Goal: Contribute content

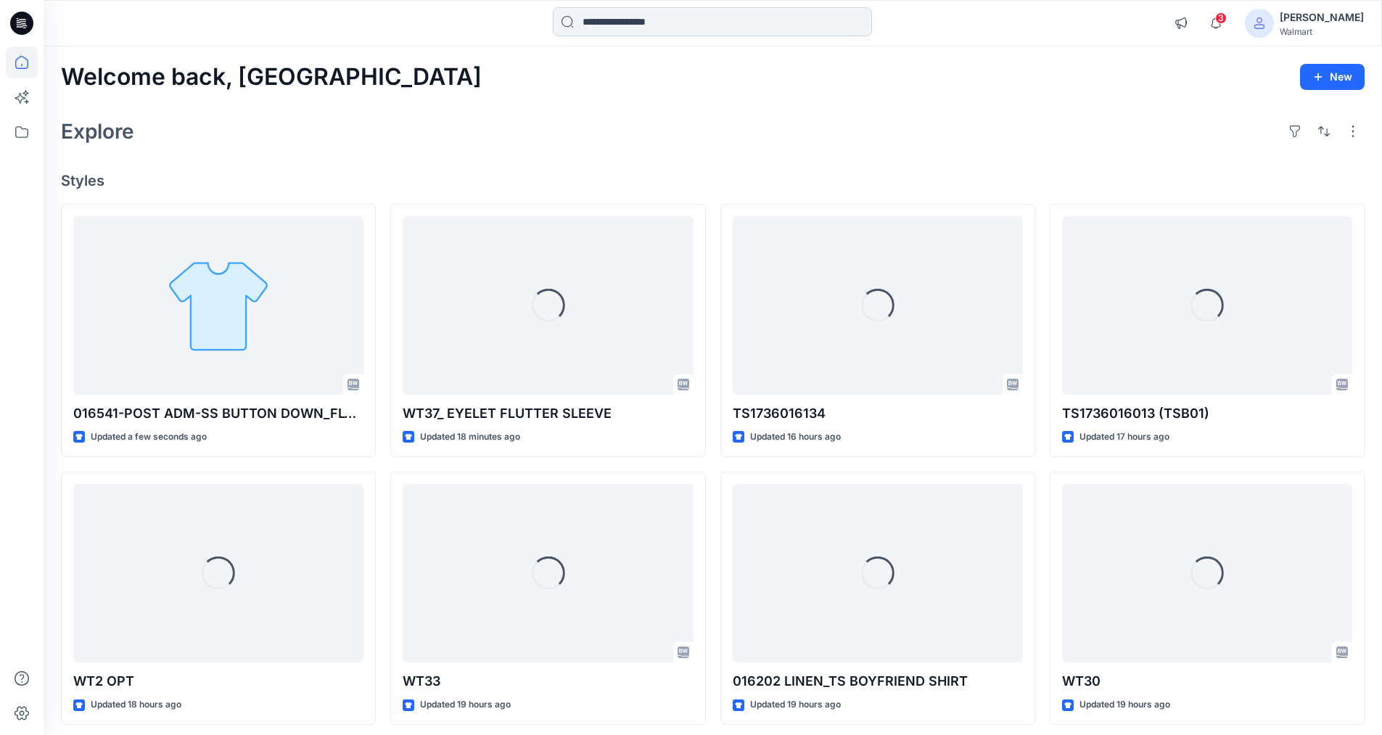
click at [699, 22] on input at bounding box center [712, 21] width 319 height 29
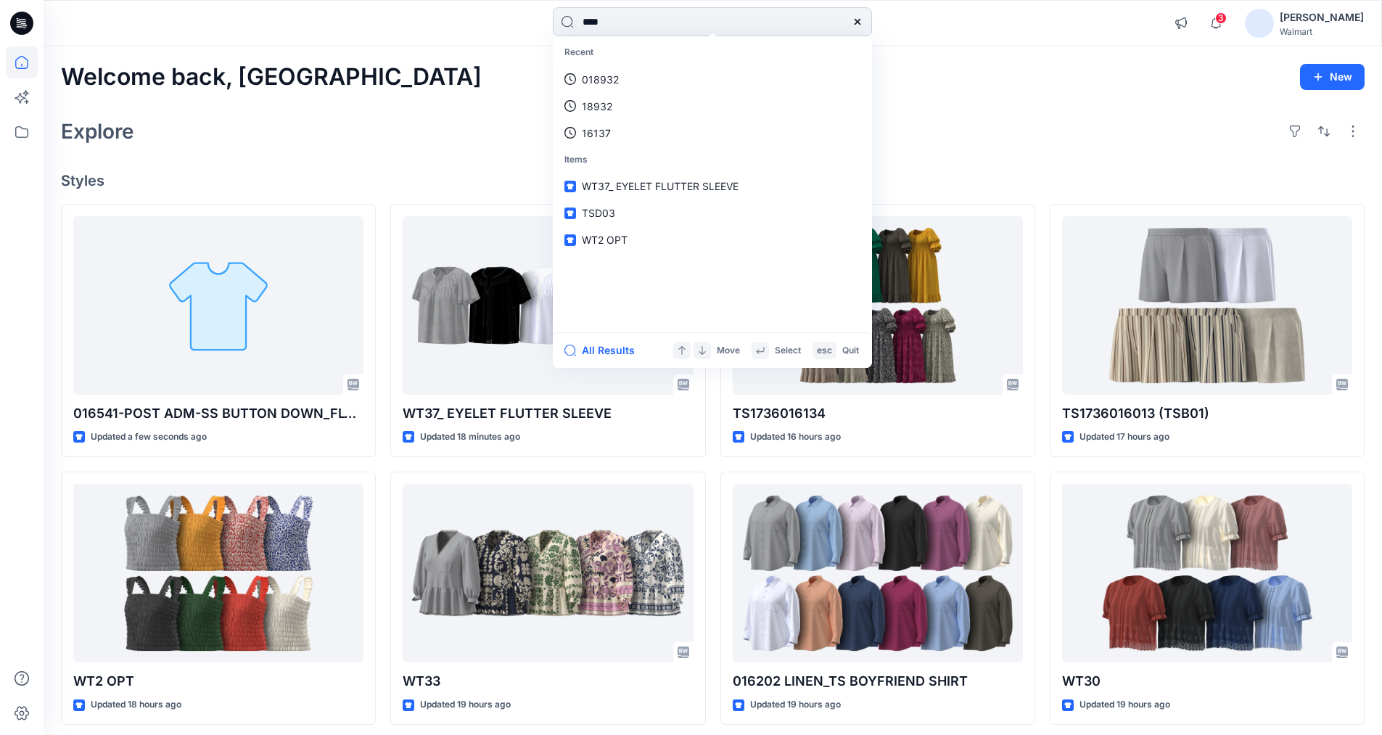
type input "****"
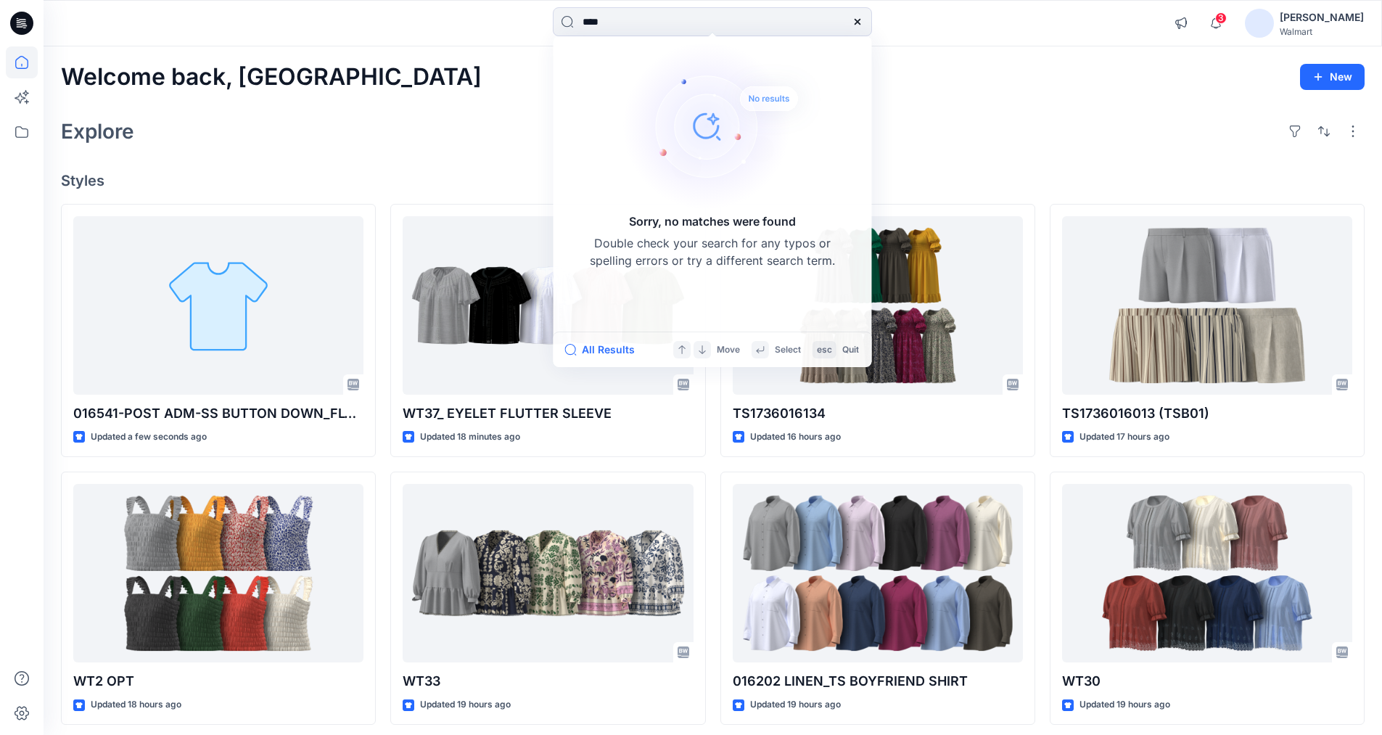
click at [414, 135] on div "Explore" at bounding box center [713, 131] width 1304 height 35
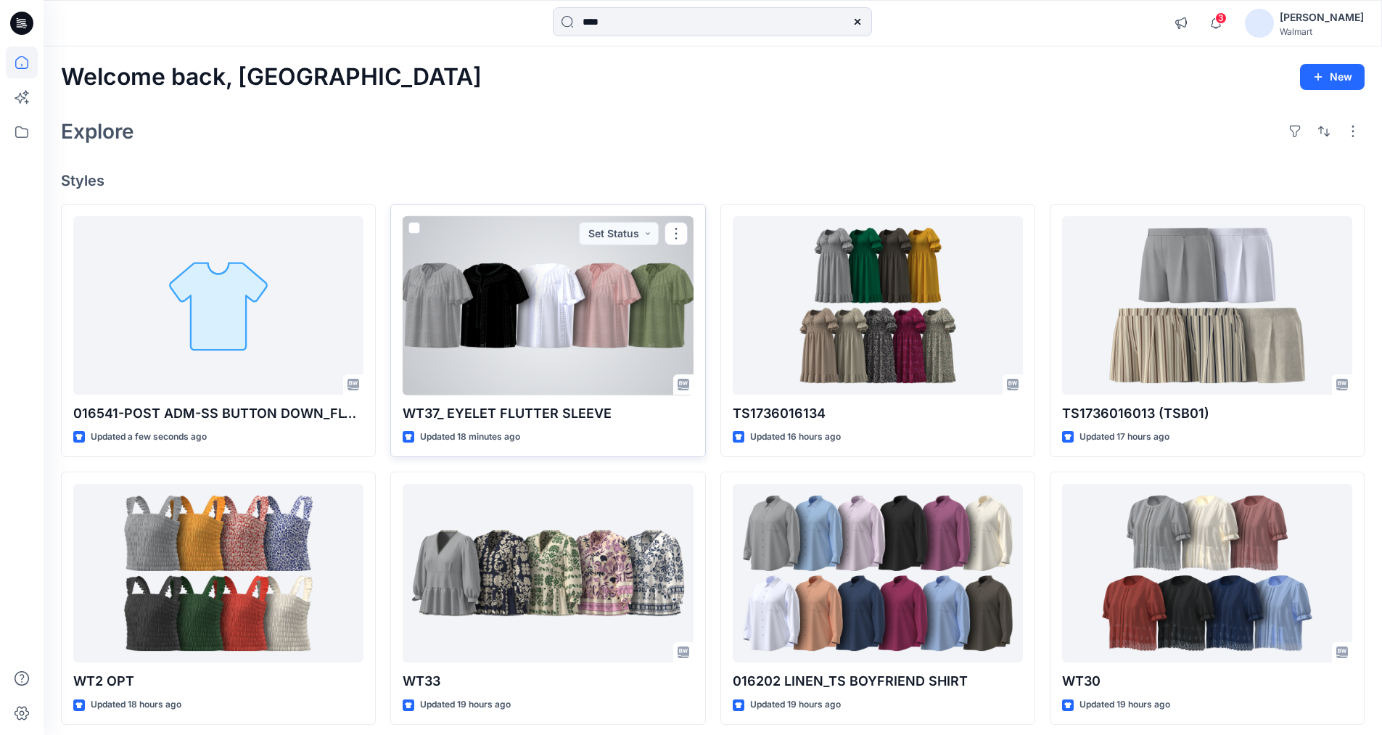
click at [548, 312] on div at bounding box center [548, 305] width 290 height 179
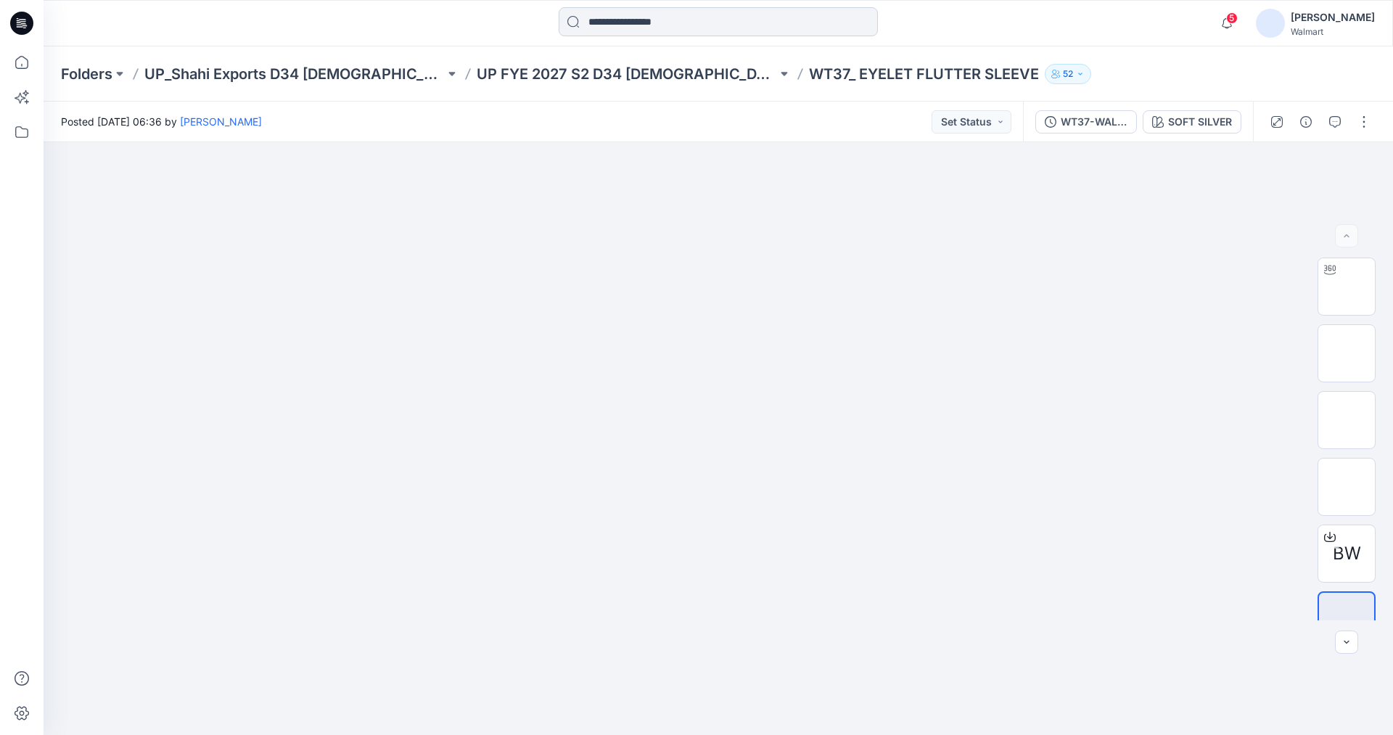
click at [635, 15] on input at bounding box center [718, 21] width 319 height 29
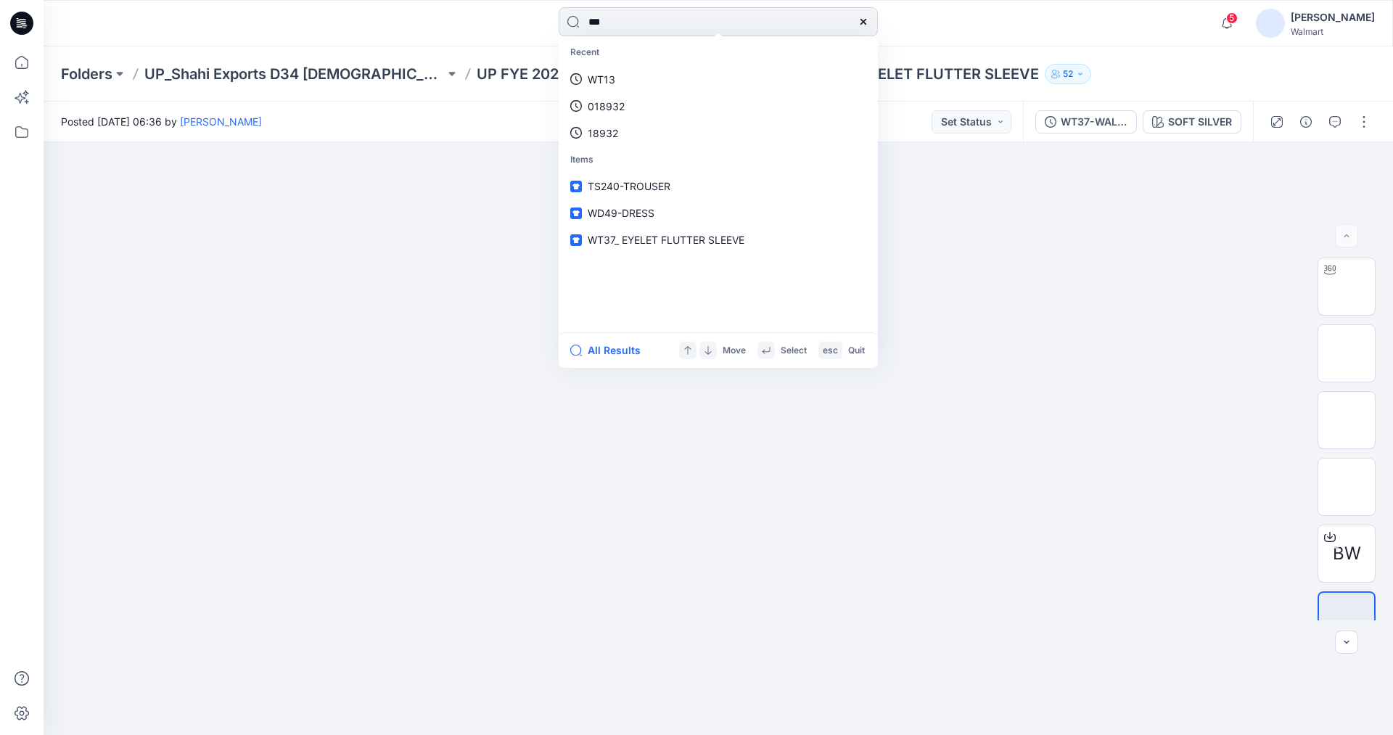
type input "***"
click at [601, 77] on mark "WT2" at bounding box center [601, 79] width 26 height 17
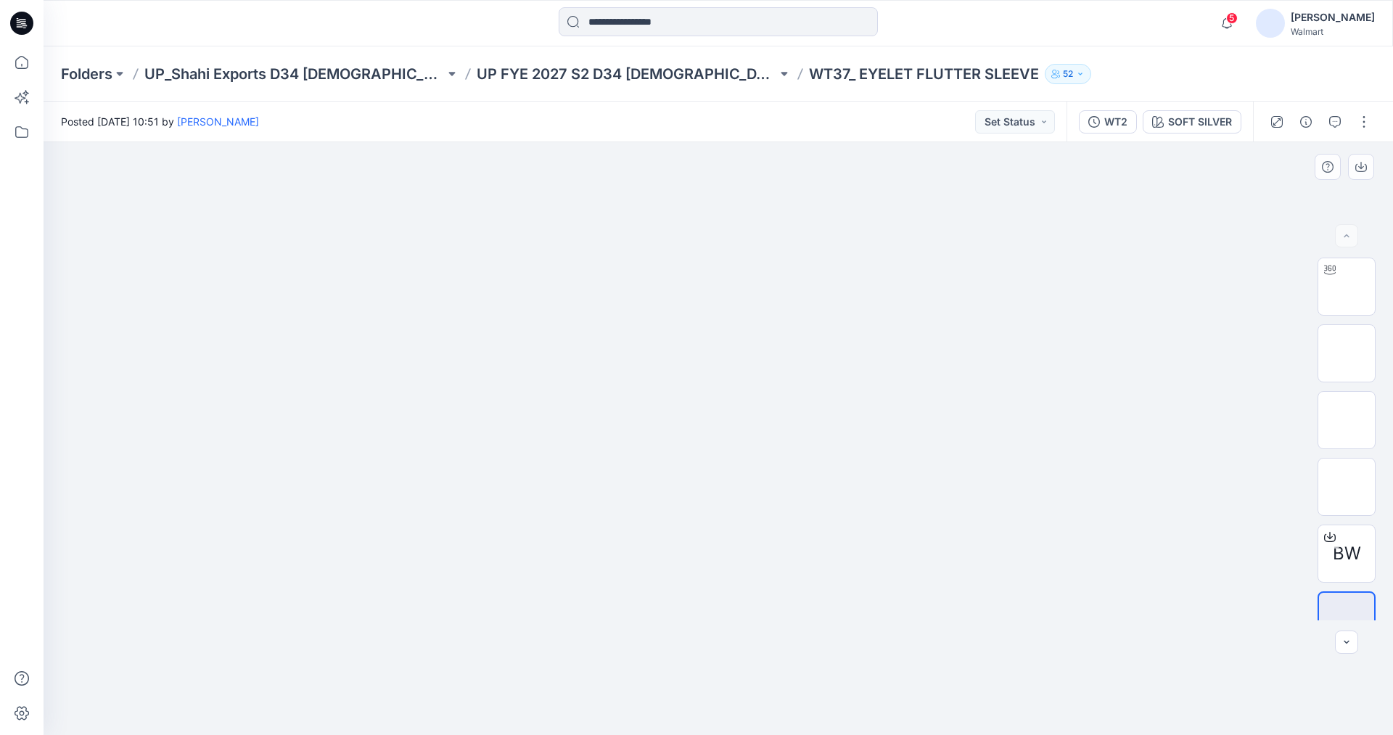
click at [622, 221] on img at bounding box center [718, 221] width 726 height 0
click at [1175, 120] on div "SOFT SILVER" at bounding box center [1200, 122] width 64 height 16
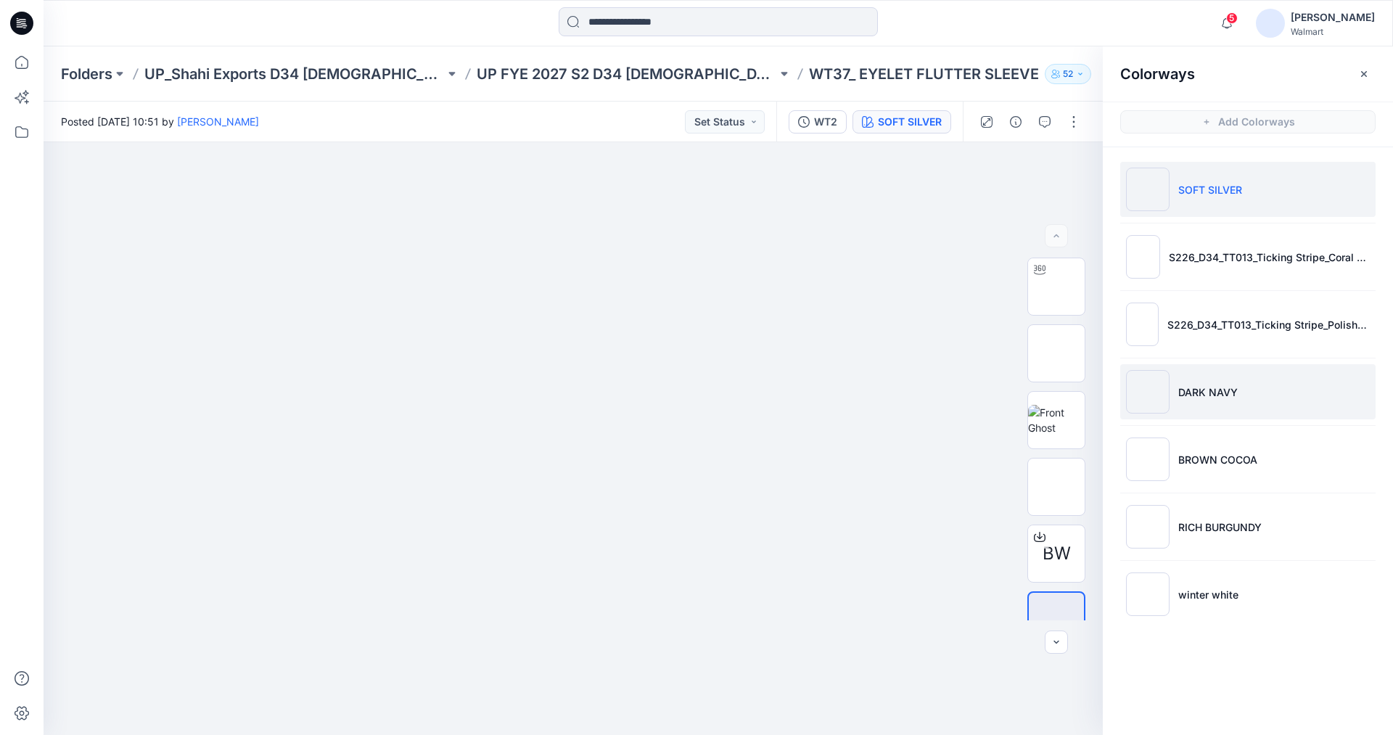
click at [1157, 385] on img at bounding box center [1148, 392] width 44 height 44
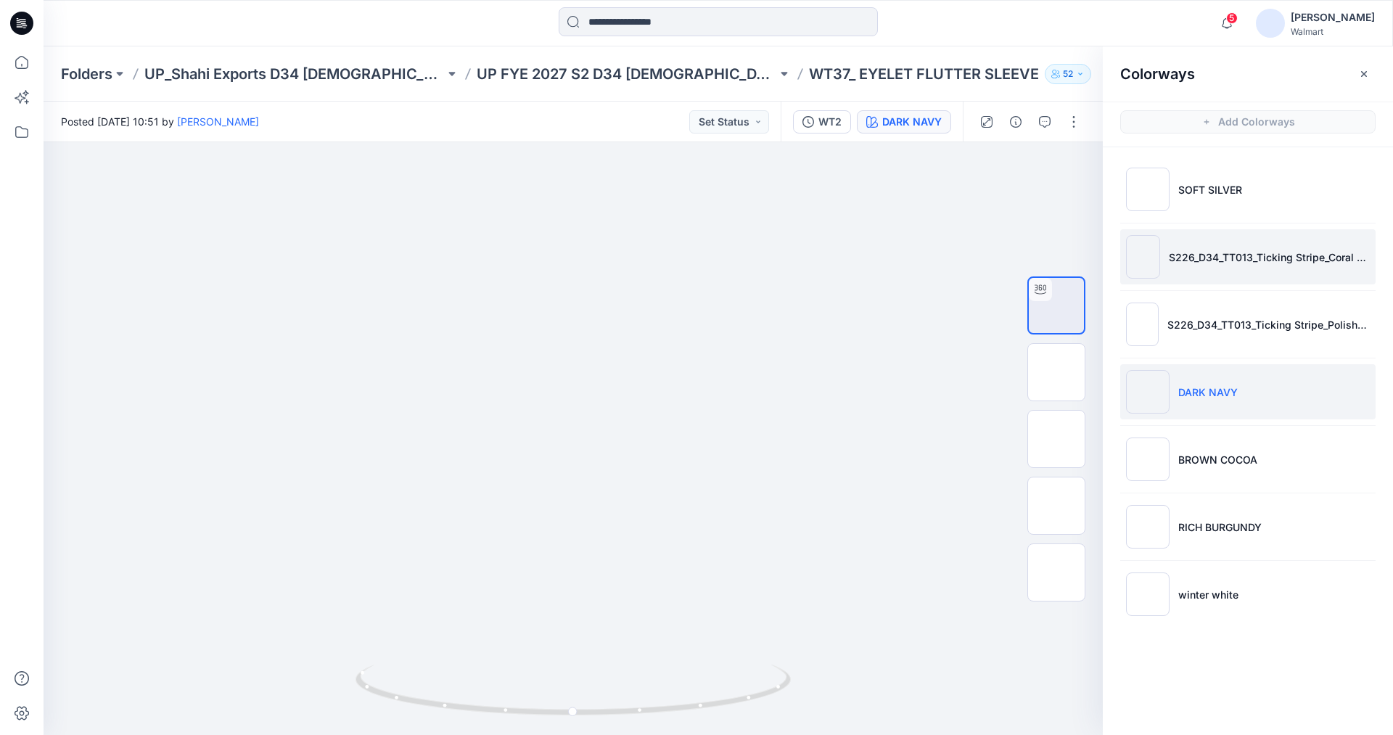
click at [1146, 257] on img at bounding box center [1143, 257] width 34 height 44
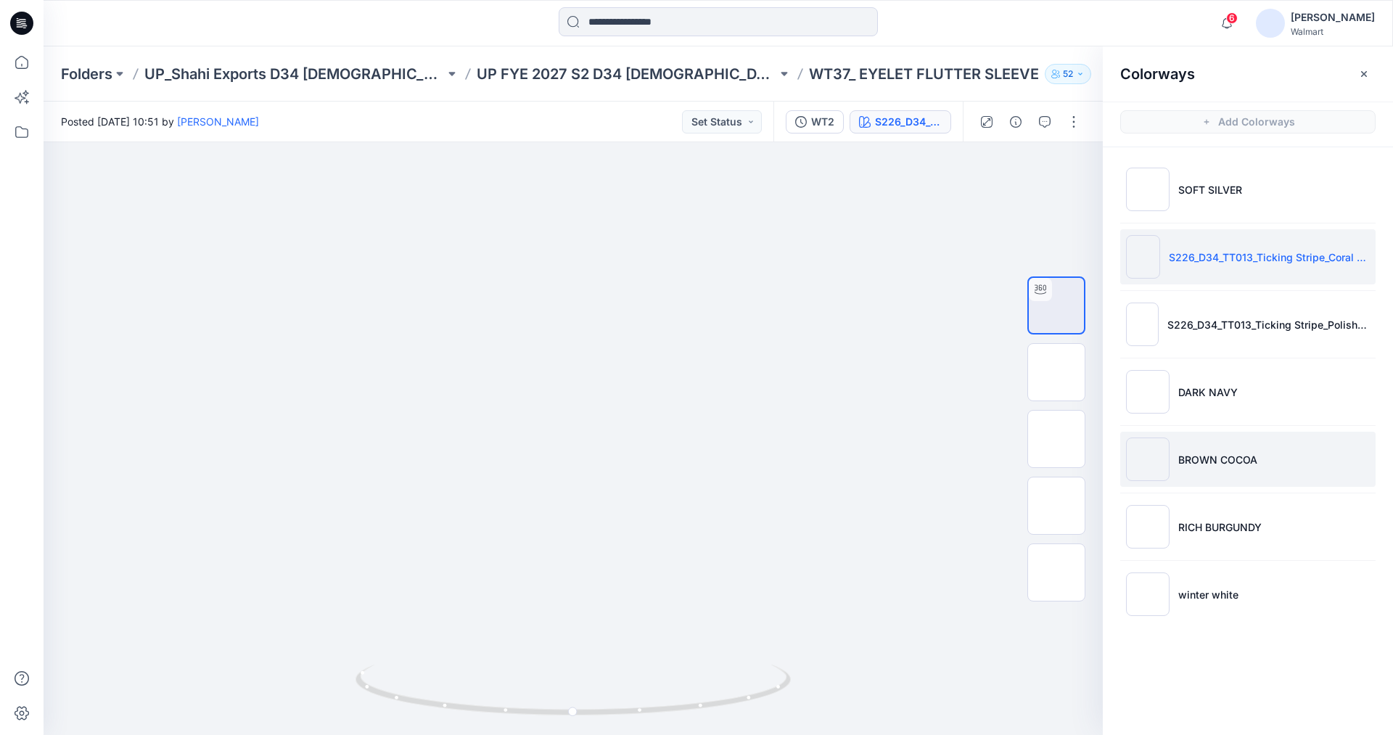
click at [1154, 458] on img at bounding box center [1148, 459] width 44 height 44
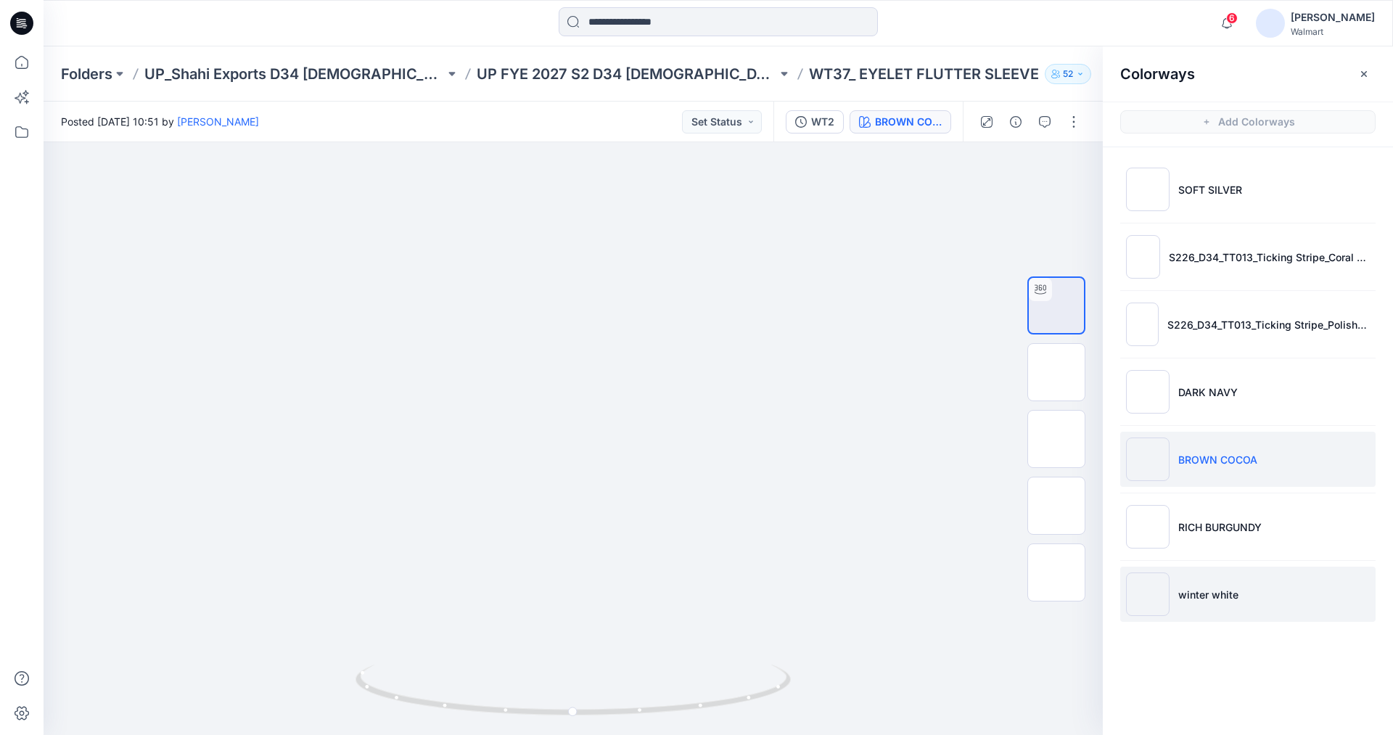
click at [1148, 586] on img at bounding box center [1148, 594] width 44 height 44
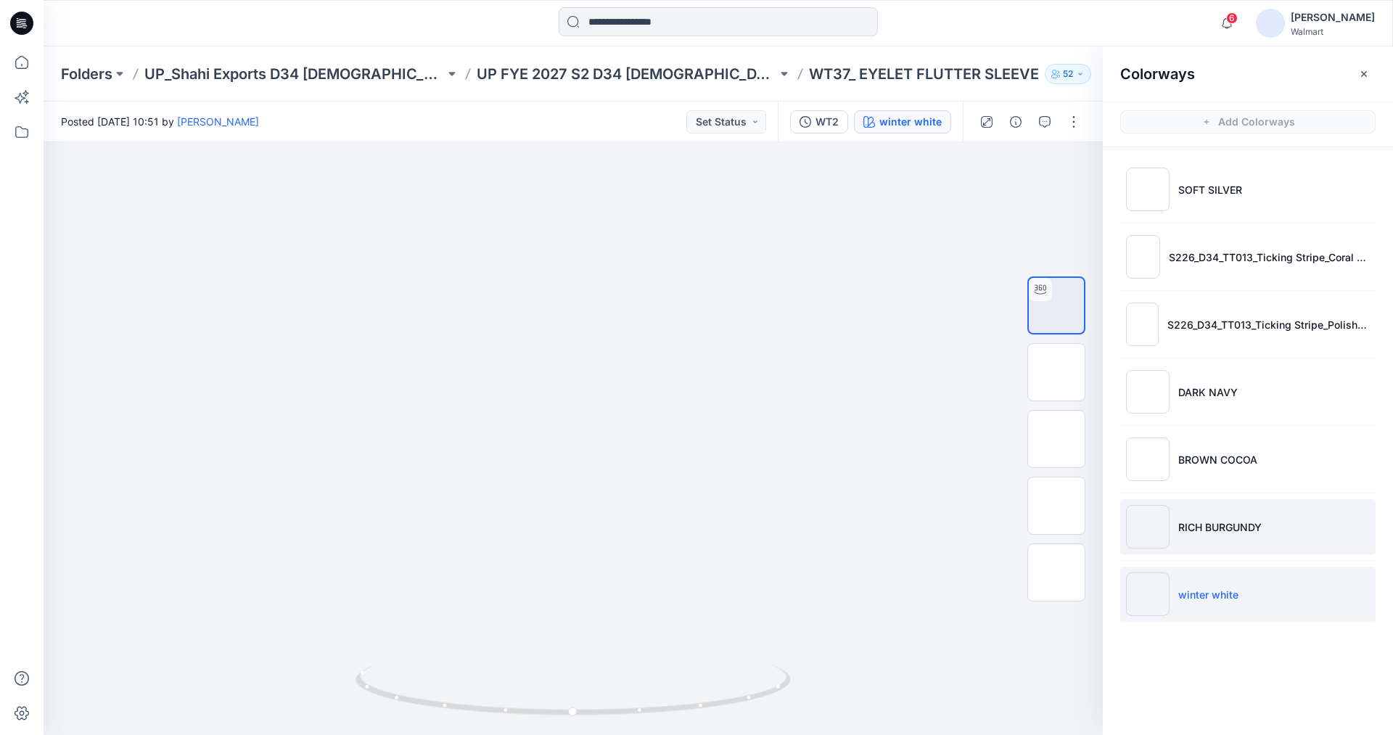
click at [1167, 517] on img at bounding box center [1148, 527] width 44 height 44
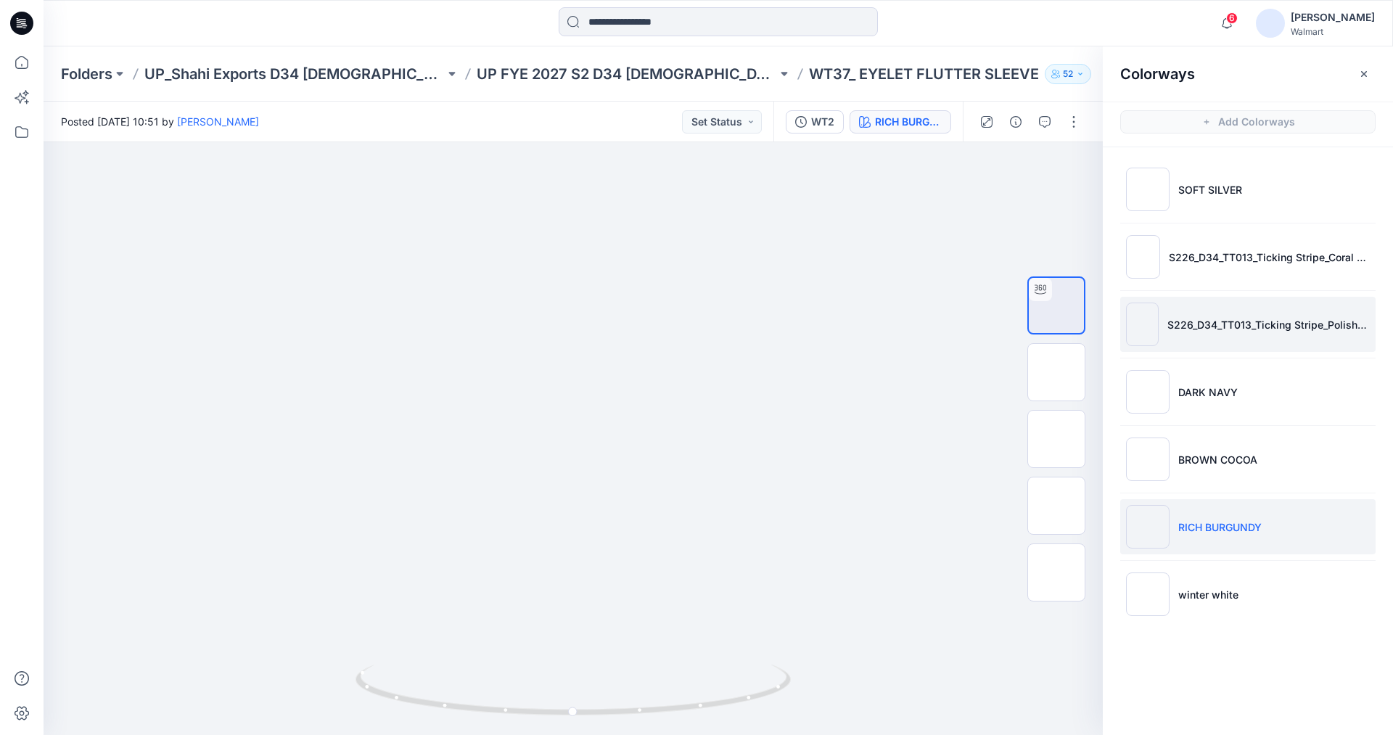
click at [1148, 318] on img at bounding box center [1142, 325] width 33 height 44
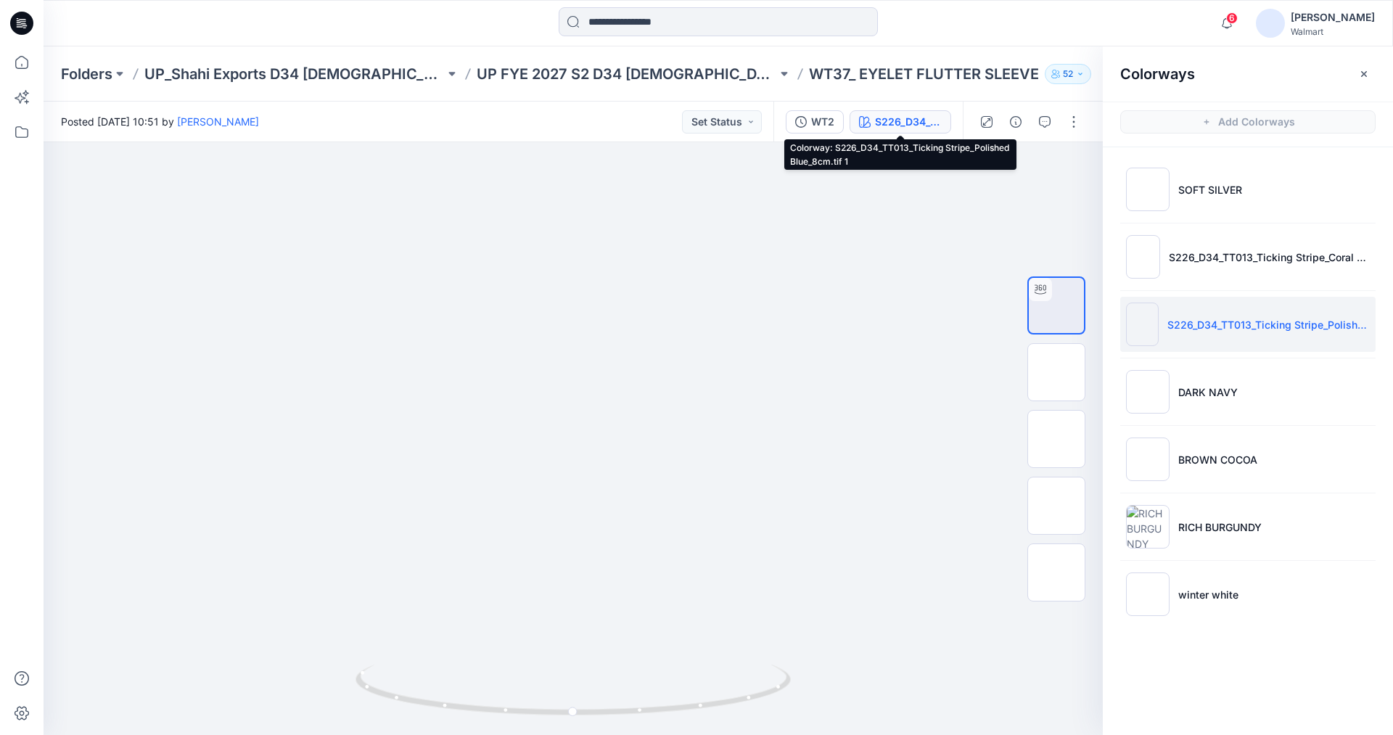
drag, startPoint x: 888, startPoint y: 123, endPoint x: 850, endPoint y: 125, distance: 37.8
click at [888, 123] on div "S226_D34_TT013_Ticking Stripe_Polished Blue_8cm.tif 1" at bounding box center [908, 122] width 67 height 16
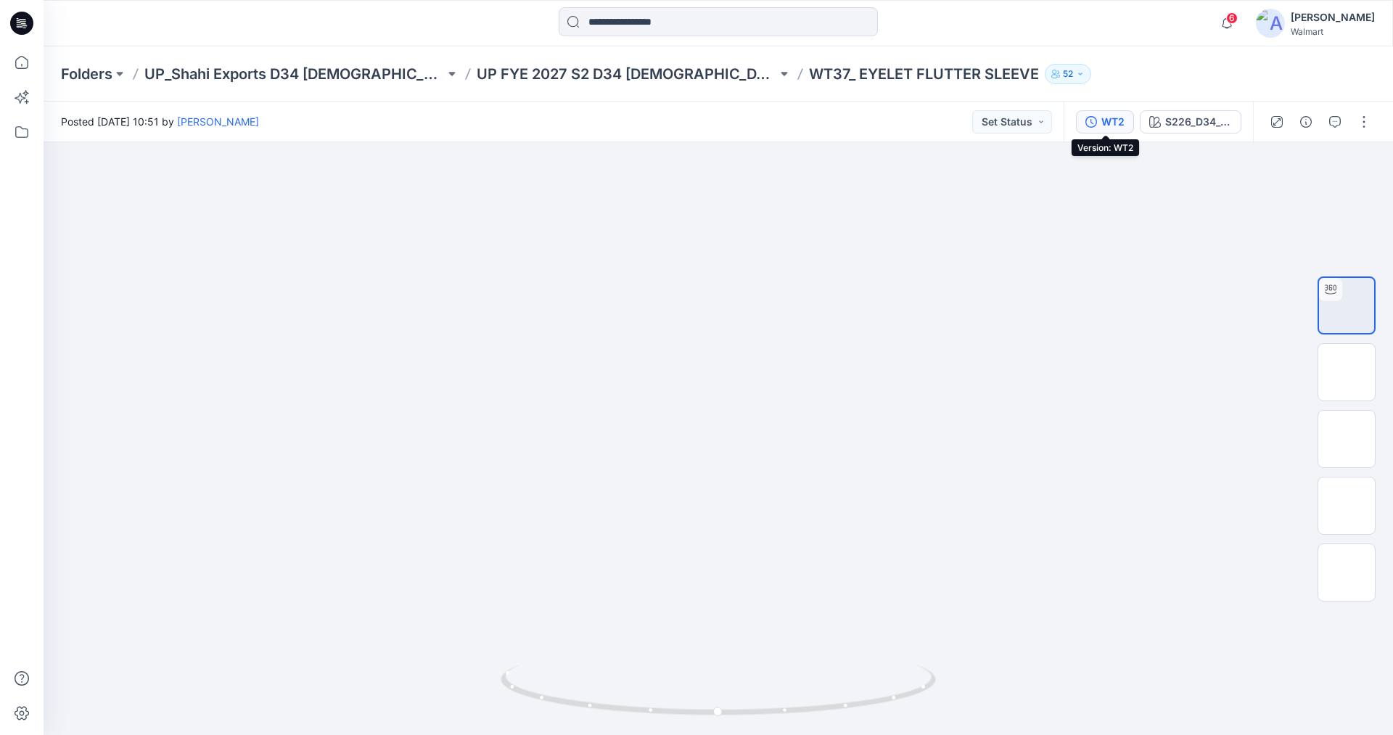
click at [1098, 117] on button "WT2" at bounding box center [1105, 121] width 58 height 23
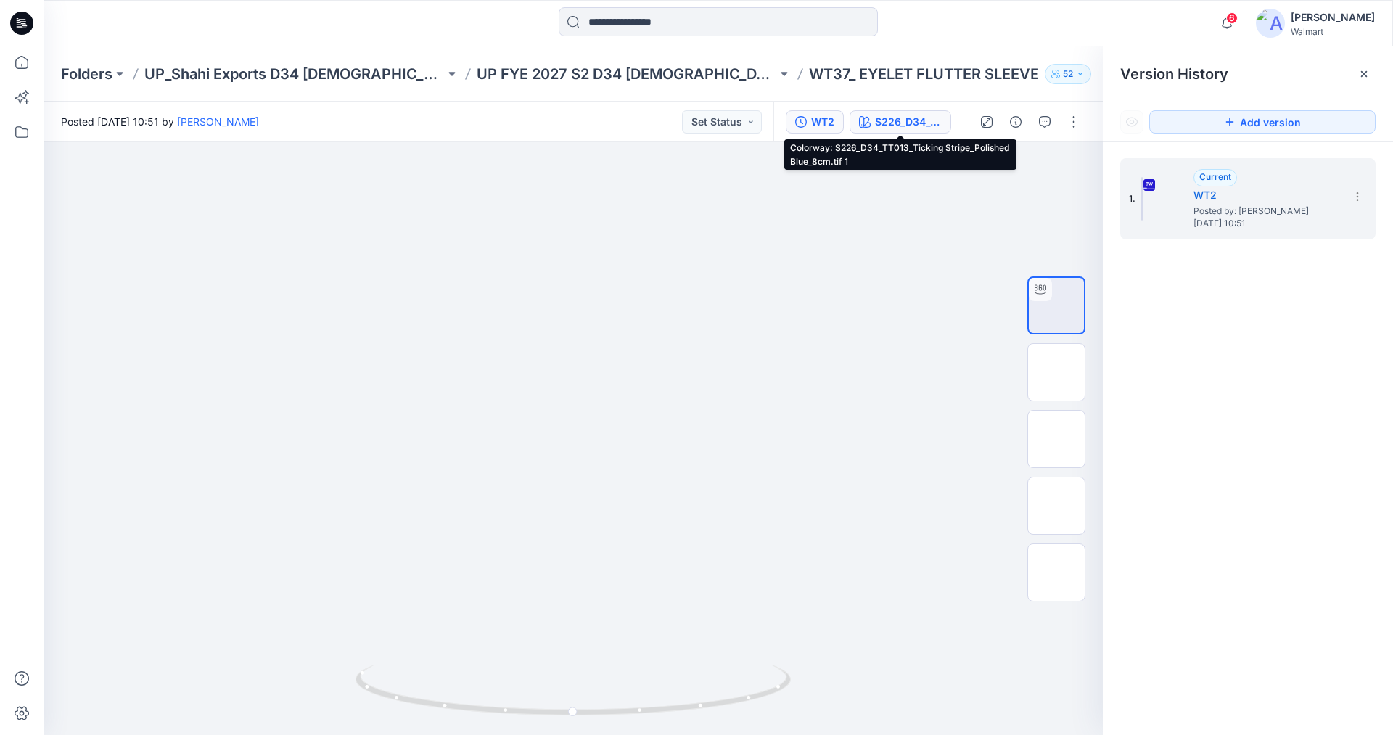
click at [909, 123] on div "S226_D34_TT013_Ticking Stripe_Polished Blue_8cm.tif 1" at bounding box center [908, 122] width 67 height 16
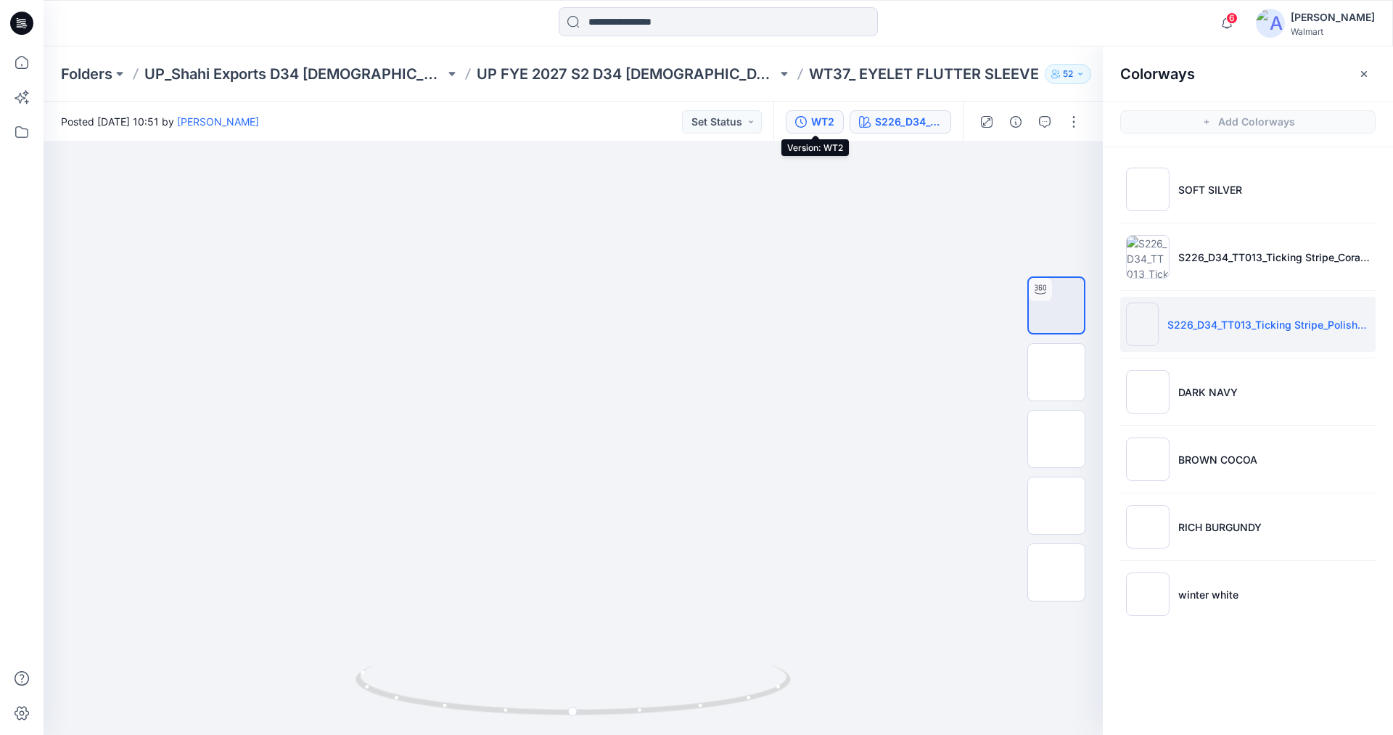
click at [822, 122] on div "WT2" at bounding box center [822, 122] width 23 height 16
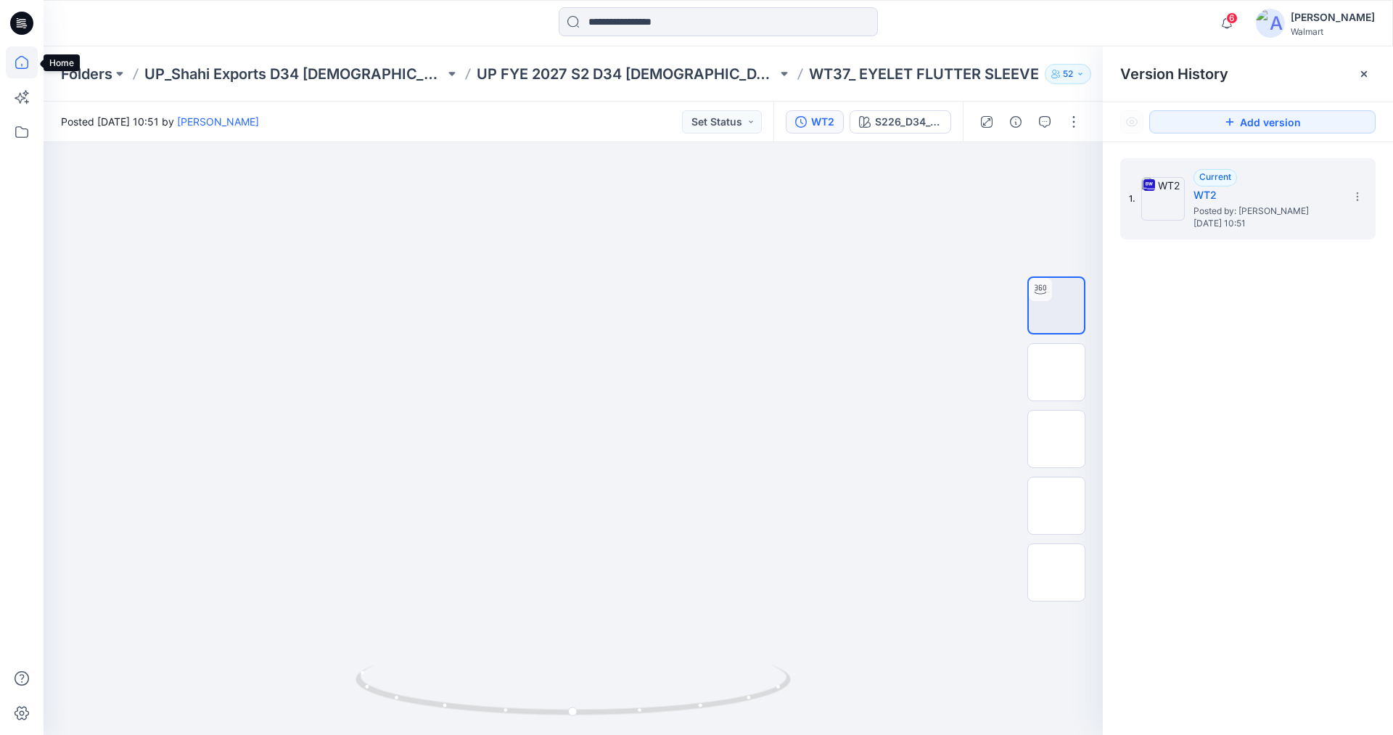
click at [23, 62] on icon at bounding box center [22, 62] width 32 height 32
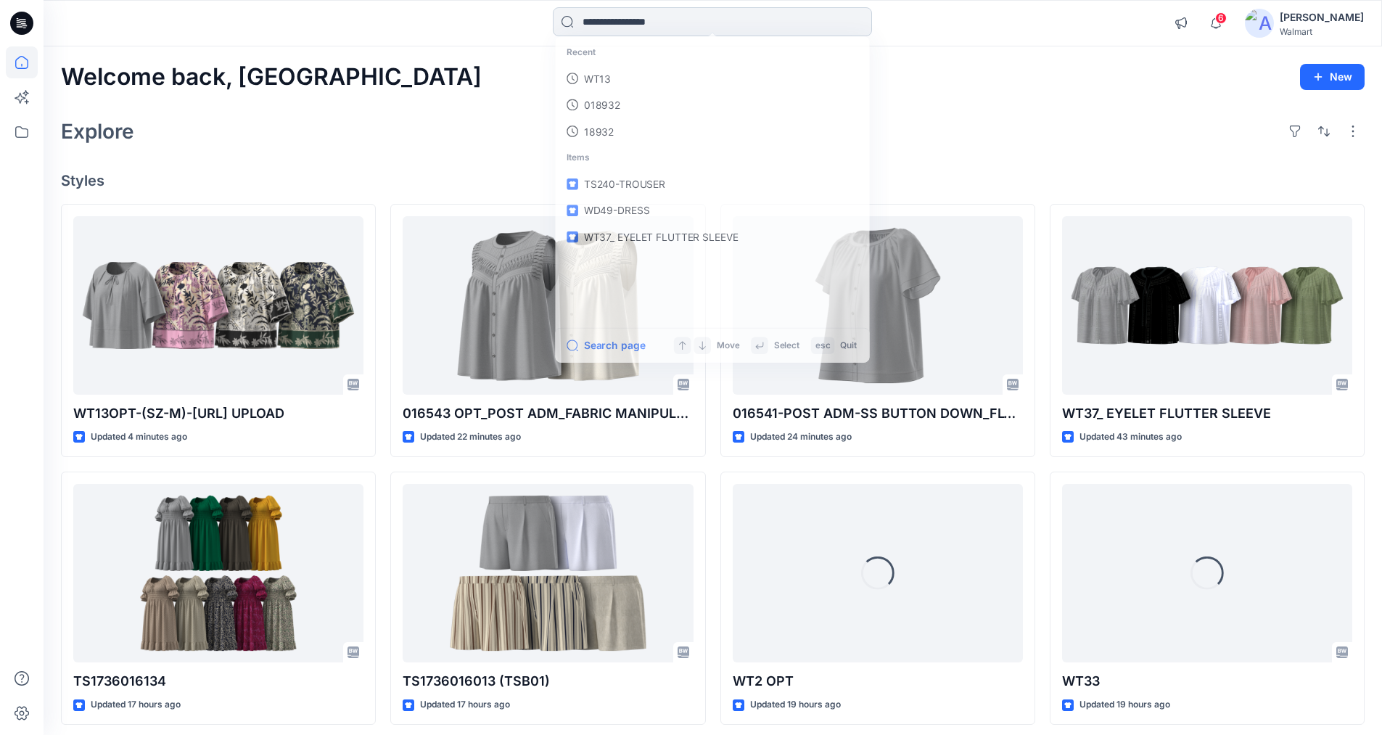
click at [673, 28] on input at bounding box center [712, 21] width 319 height 29
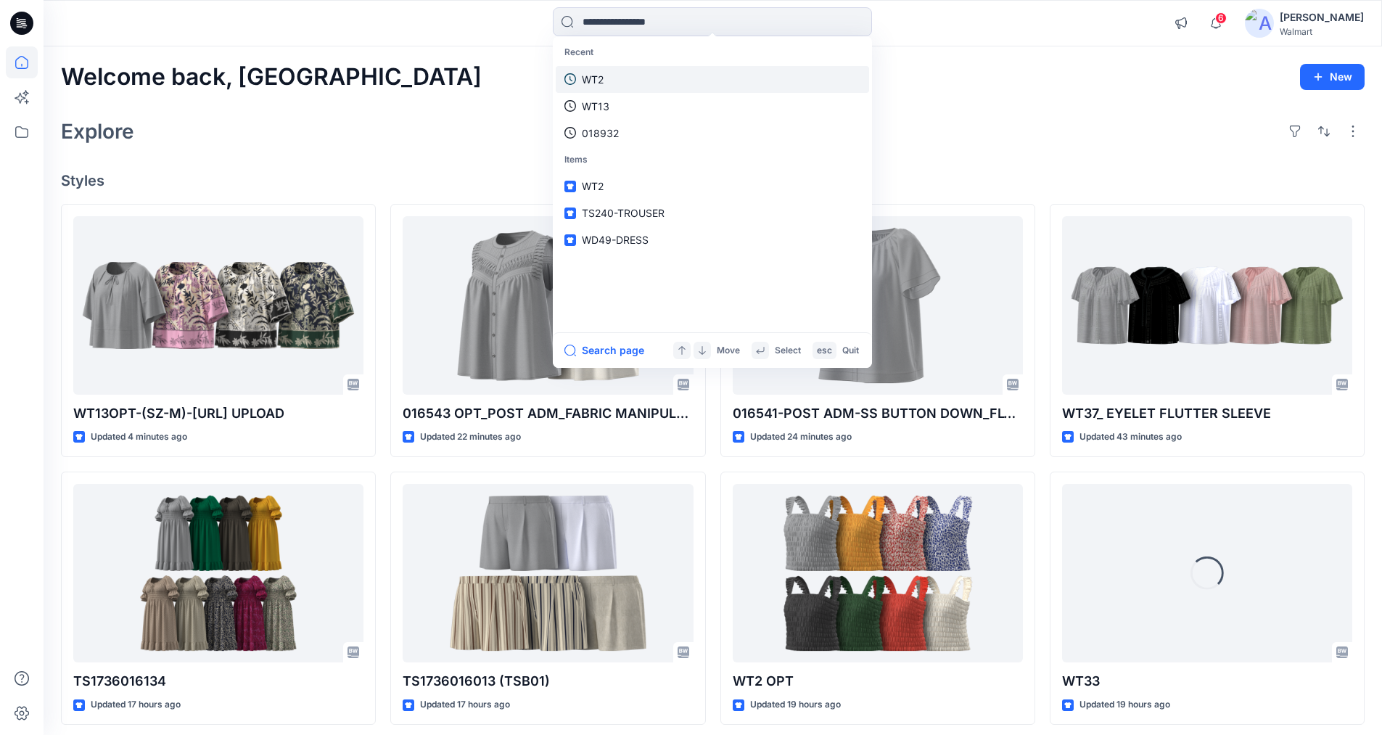
click at [603, 78] on p "WT2" at bounding box center [593, 79] width 22 height 15
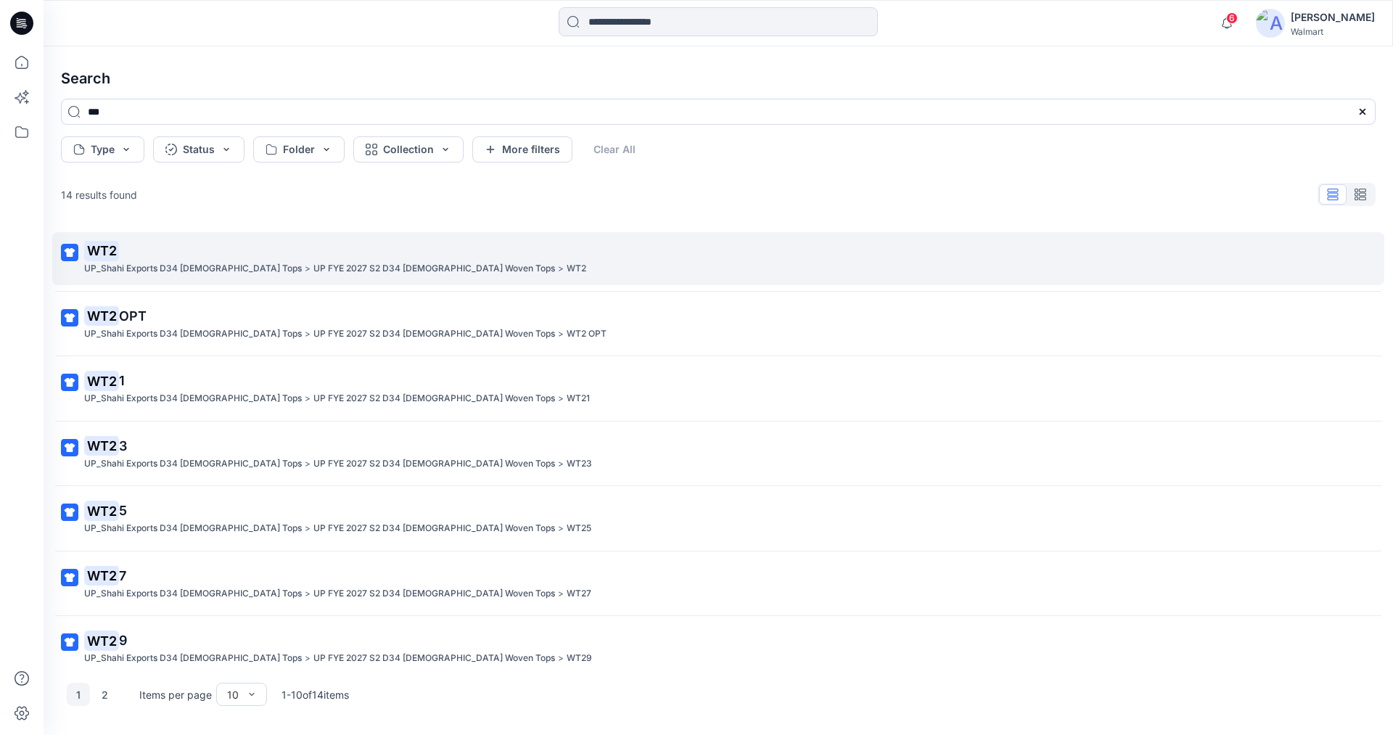
click at [121, 255] on p "WT2" at bounding box center [716, 251] width 1265 height 20
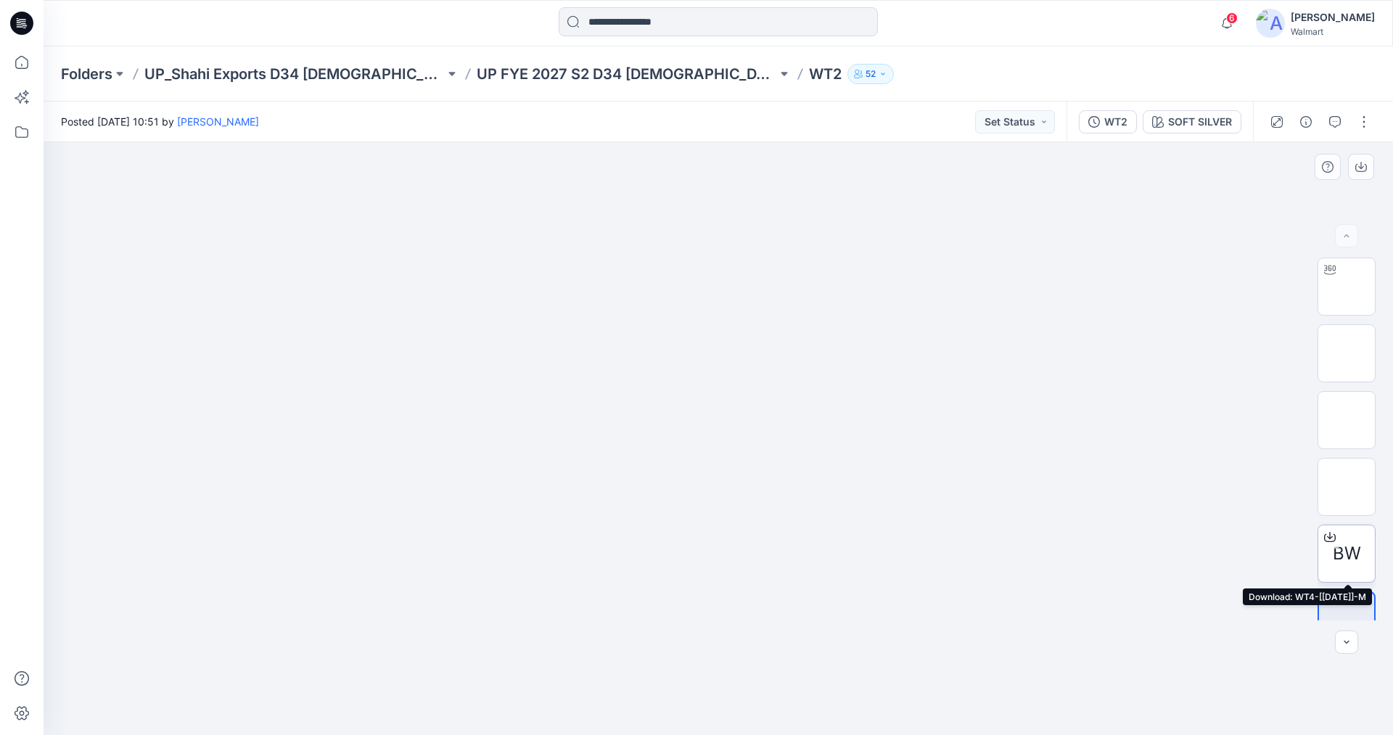
click at [1336, 544] on div at bounding box center [1329, 536] width 23 height 23
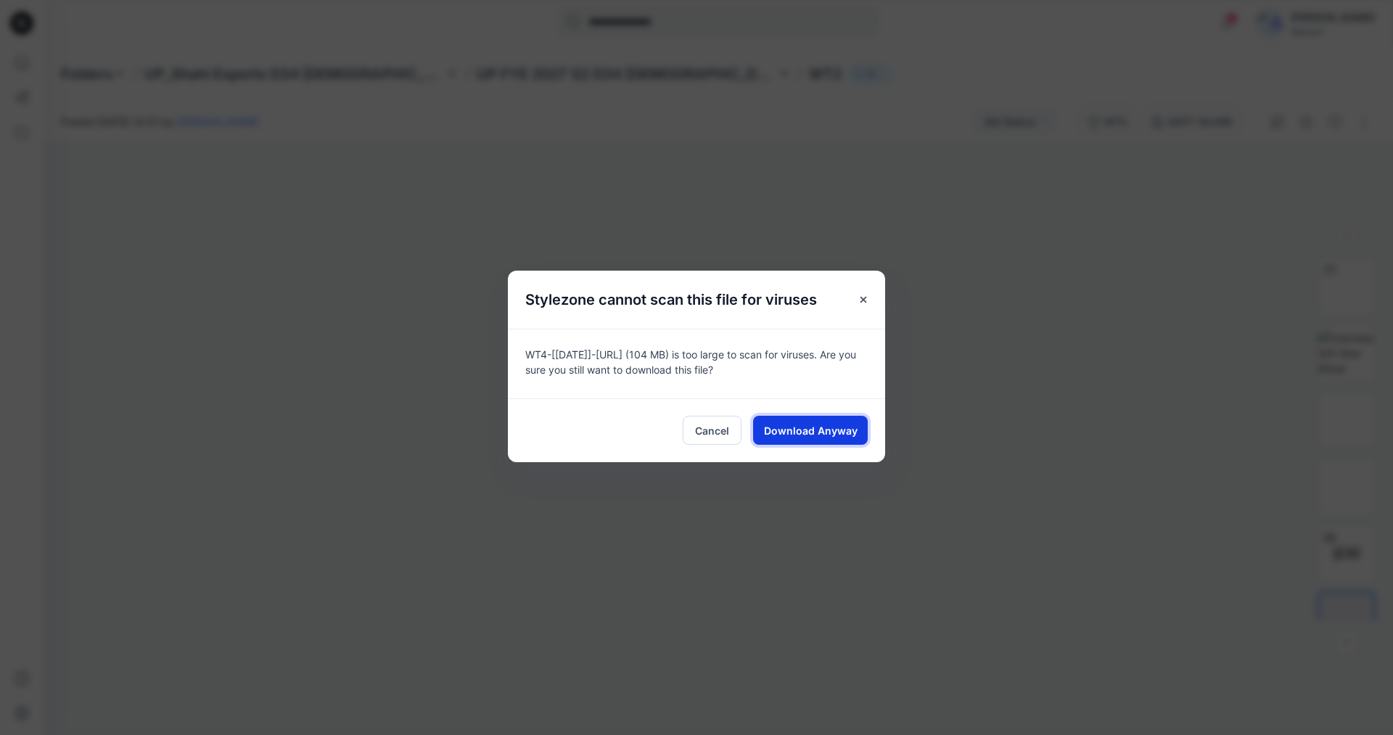
click at [822, 428] on span "Download Anyway" at bounding box center [811, 430] width 94 height 15
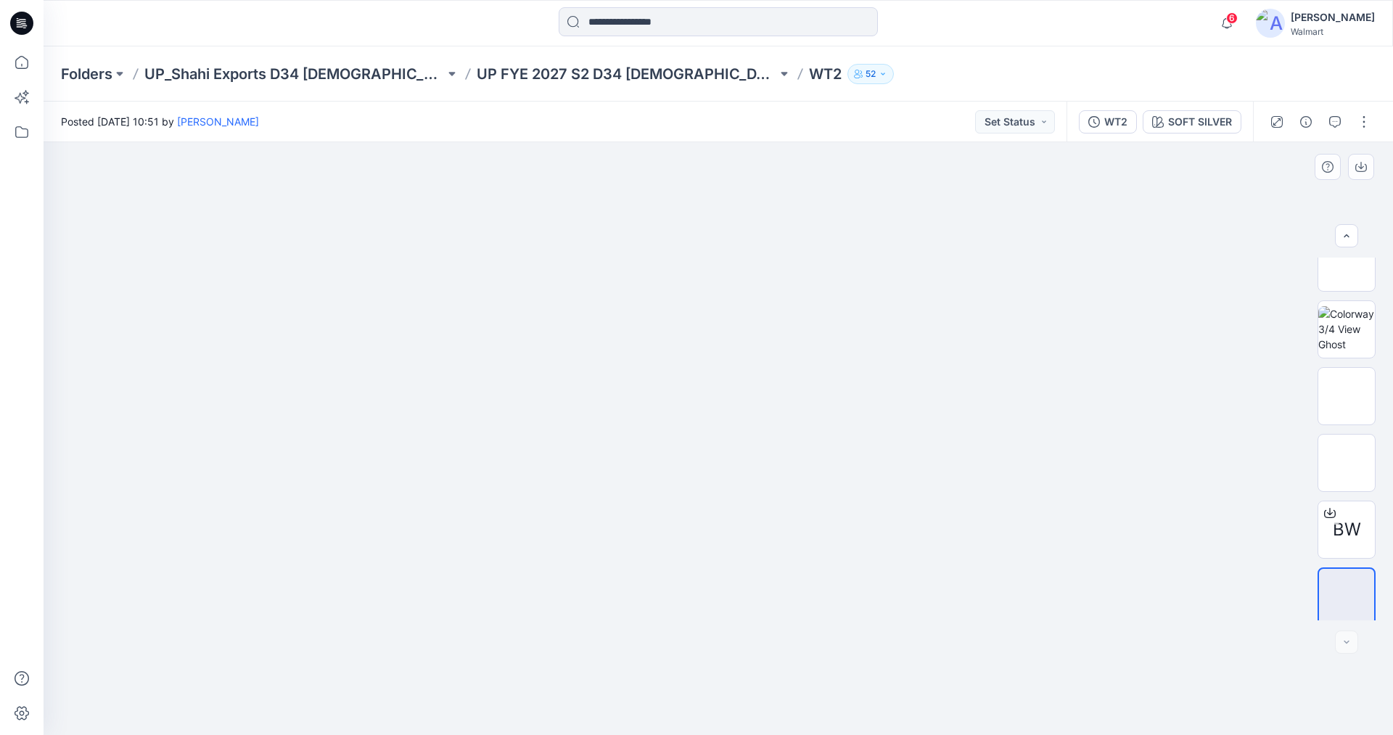
scroll to position [29, 0]
click at [1347, 391] on img at bounding box center [1347, 391] width 0 height 0
click at [744, 321] on img at bounding box center [718, 321] width 184 height 0
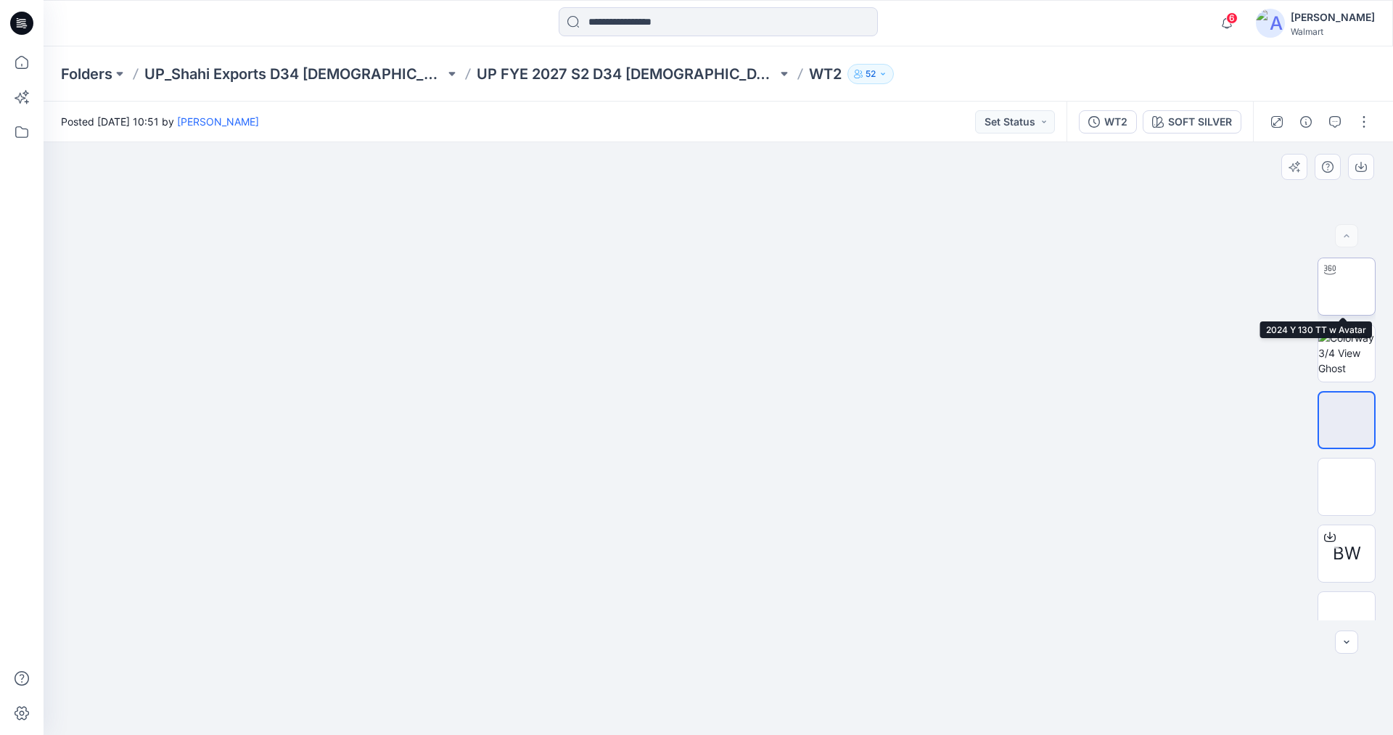
click at [1347, 287] on img at bounding box center [1347, 287] width 0 height 0
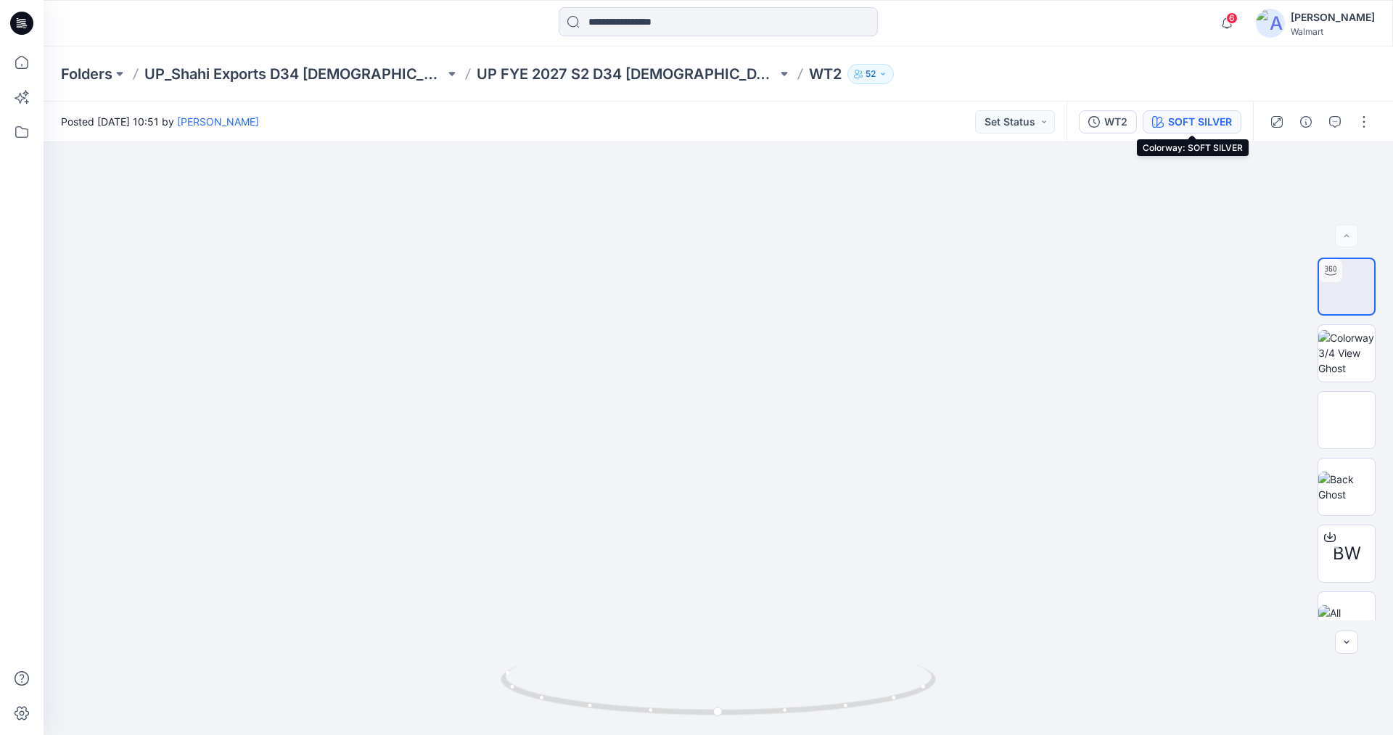
click at [1180, 117] on div "SOFT SILVER" at bounding box center [1200, 122] width 64 height 16
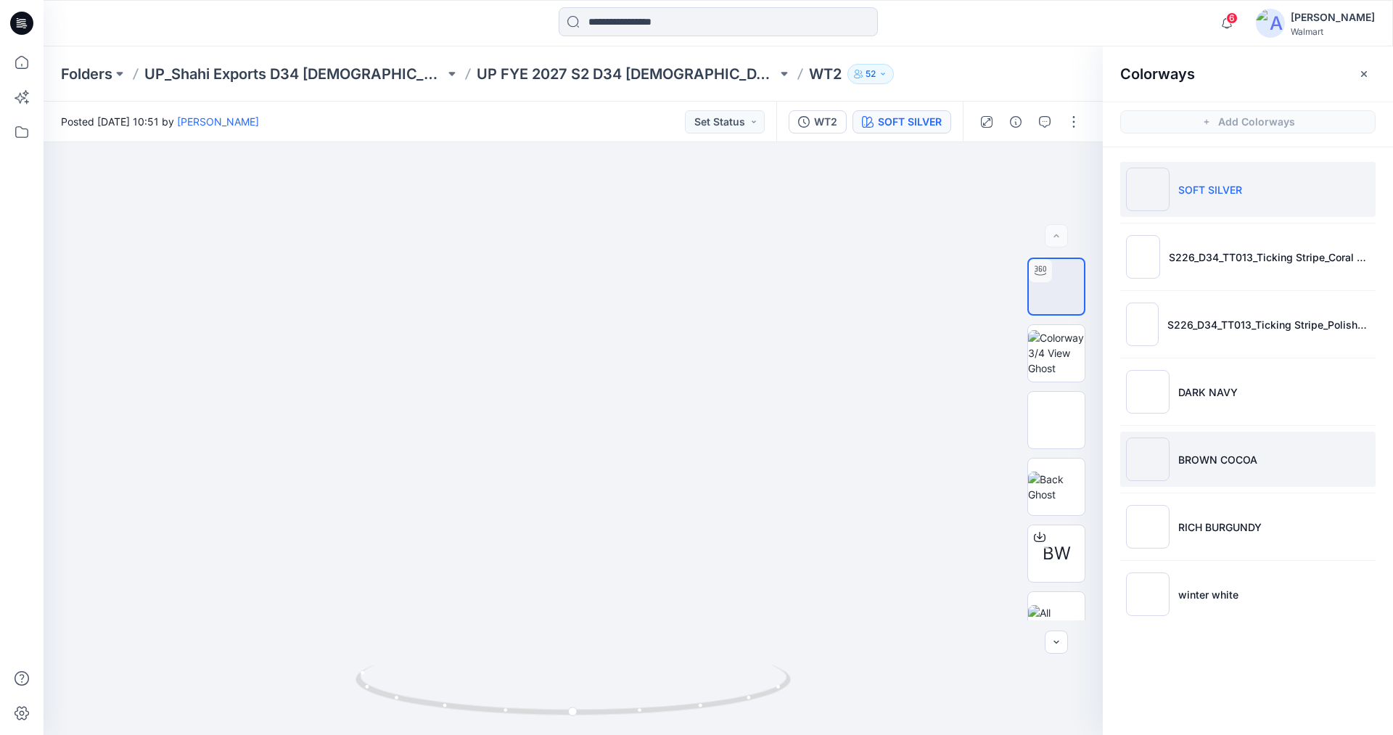
click at [1146, 456] on img at bounding box center [1148, 459] width 44 height 44
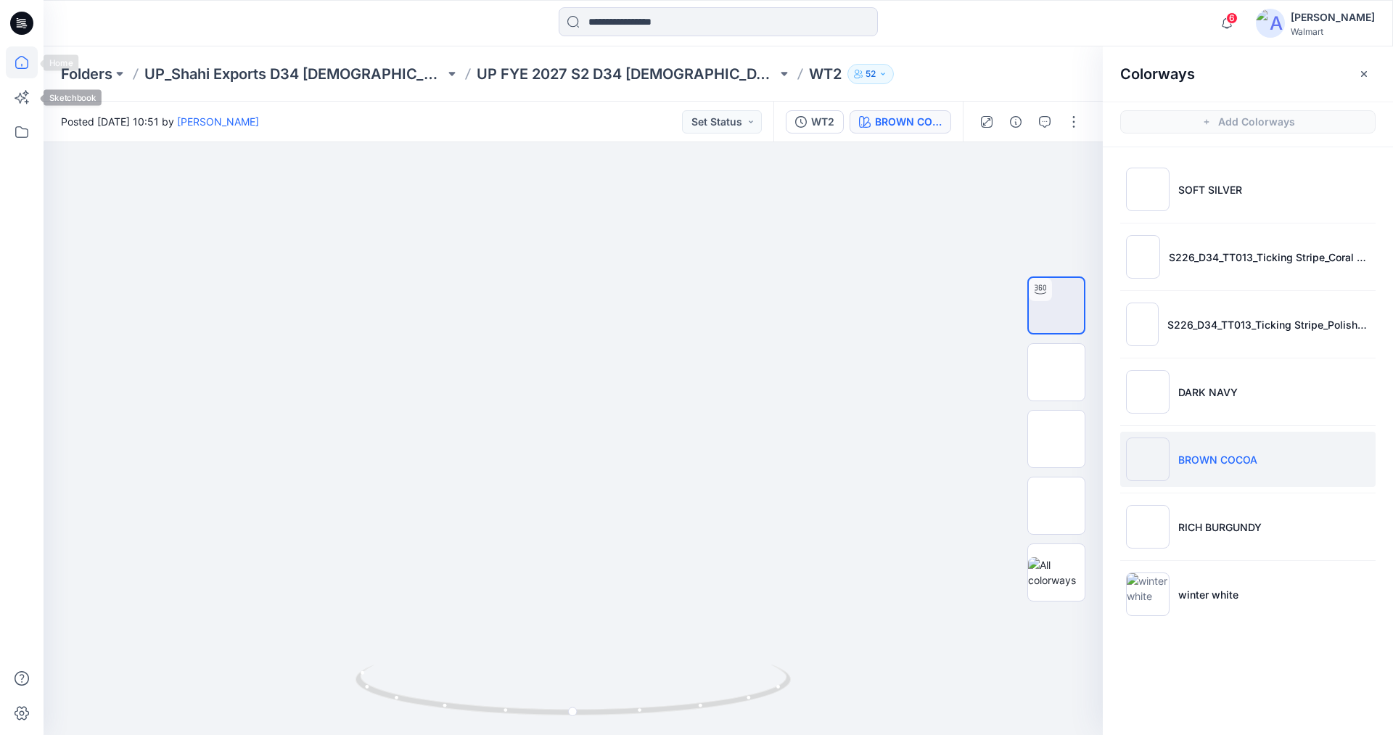
drag, startPoint x: 20, startPoint y: 64, endPoint x: 33, endPoint y: 68, distance: 13.8
click at [20, 64] on icon at bounding box center [22, 62] width 32 height 32
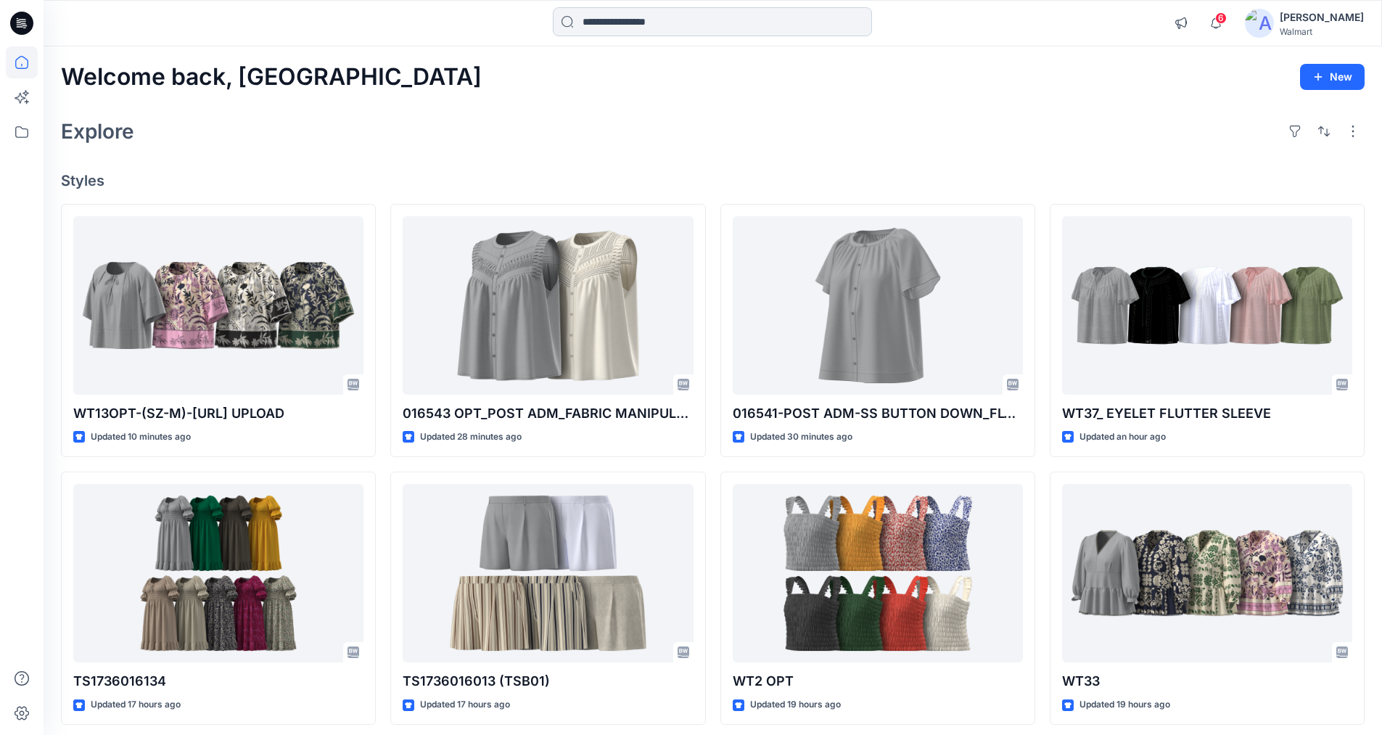
click at [672, 19] on input at bounding box center [712, 21] width 319 height 29
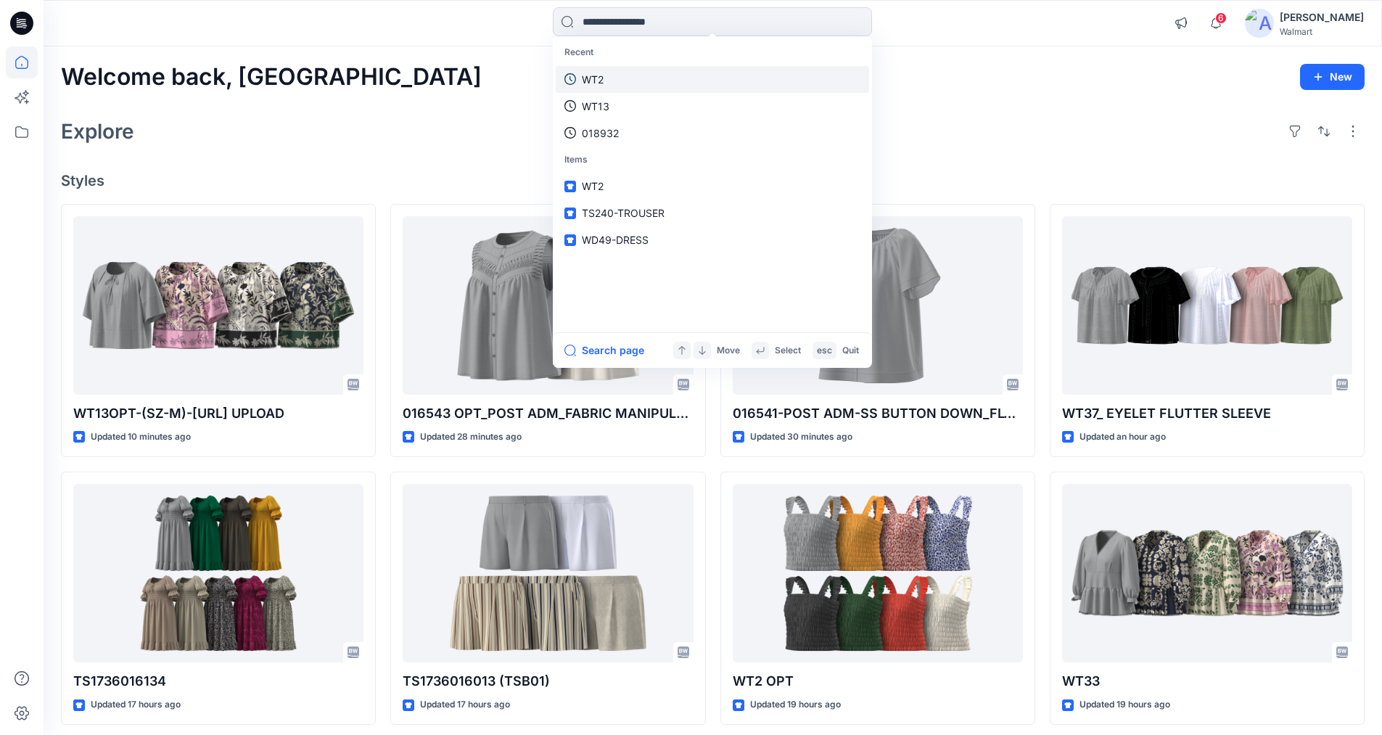
click at [601, 81] on p "WT2" at bounding box center [593, 79] width 22 height 15
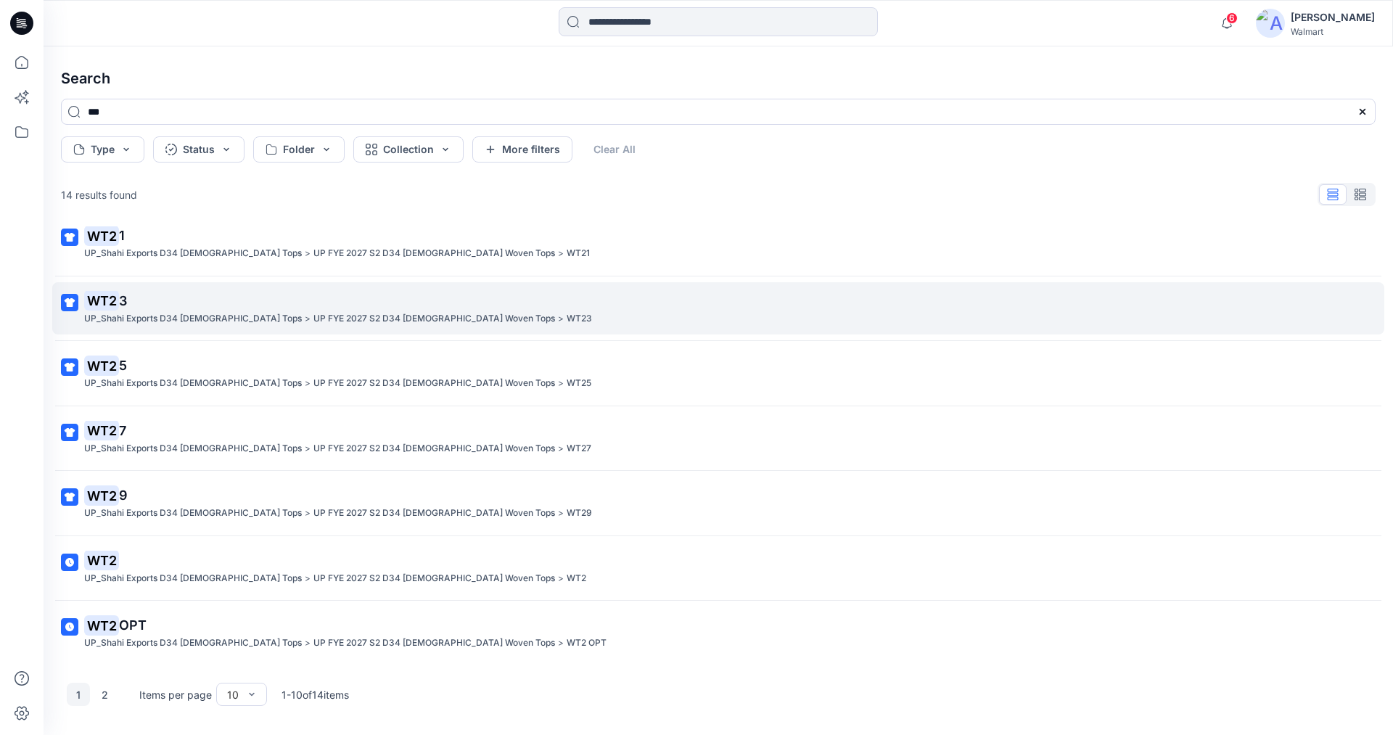
scroll to position [210, 0]
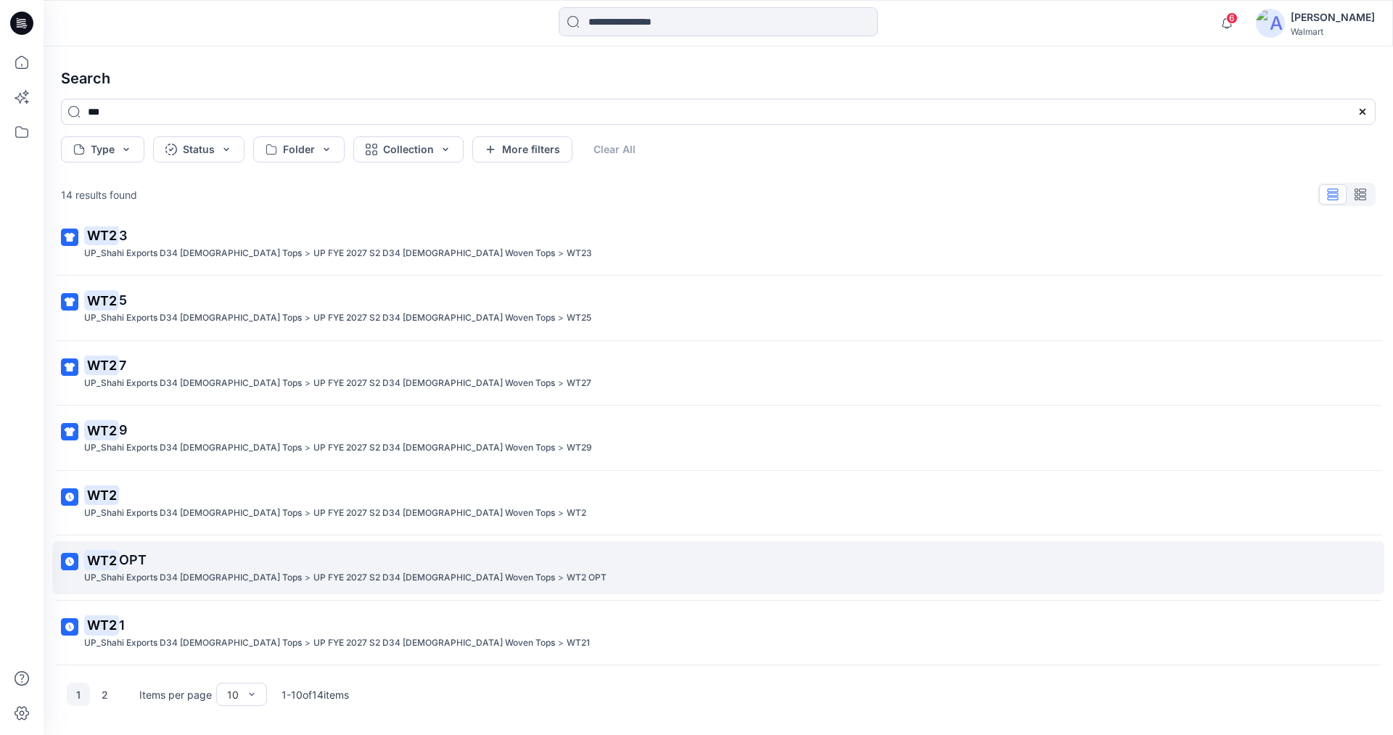
click at [131, 556] on span "OPT" at bounding box center [133, 559] width 28 height 15
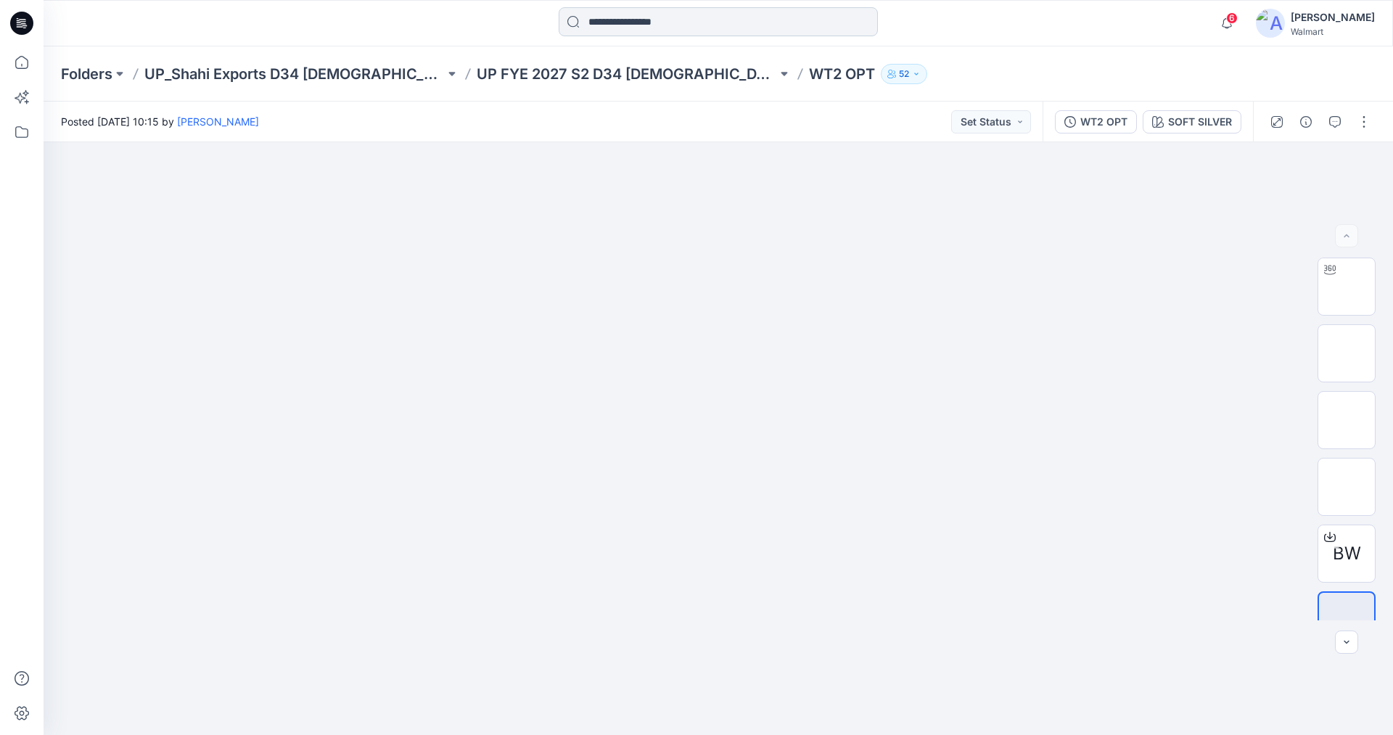
click at [678, 25] on input at bounding box center [718, 21] width 319 height 29
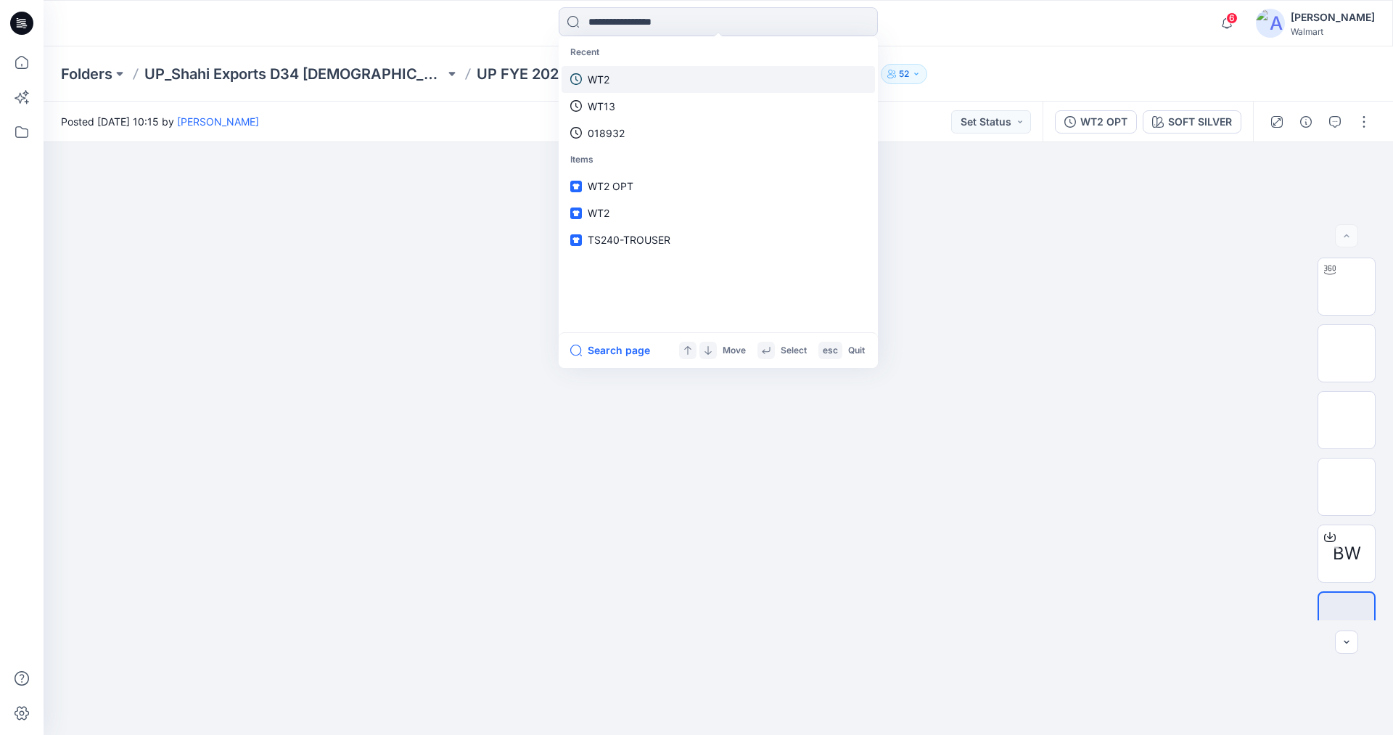
click at [607, 77] on p "WT2" at bounding box center [599, 79] width 22 height 15
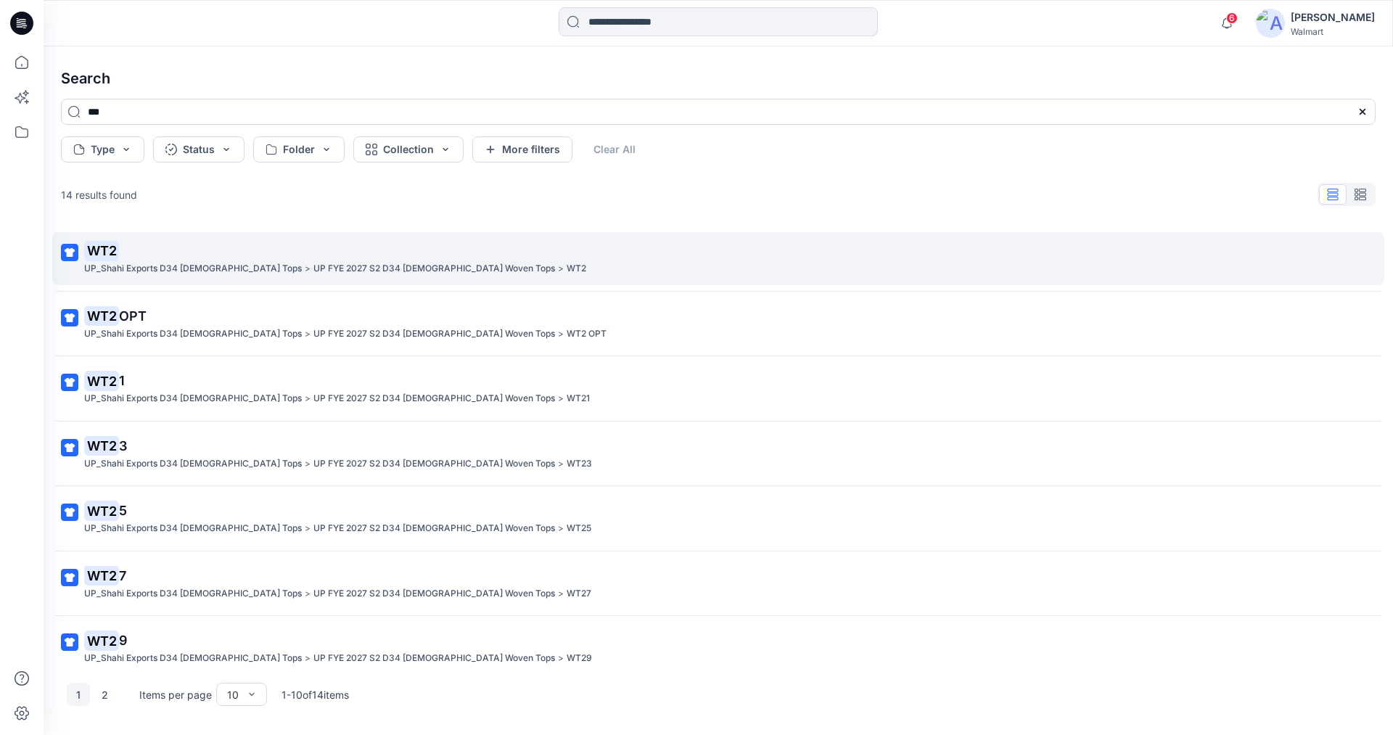
click at [115, 256] on mark "WT2" at bounding box center [101, 250] width 35 height 20
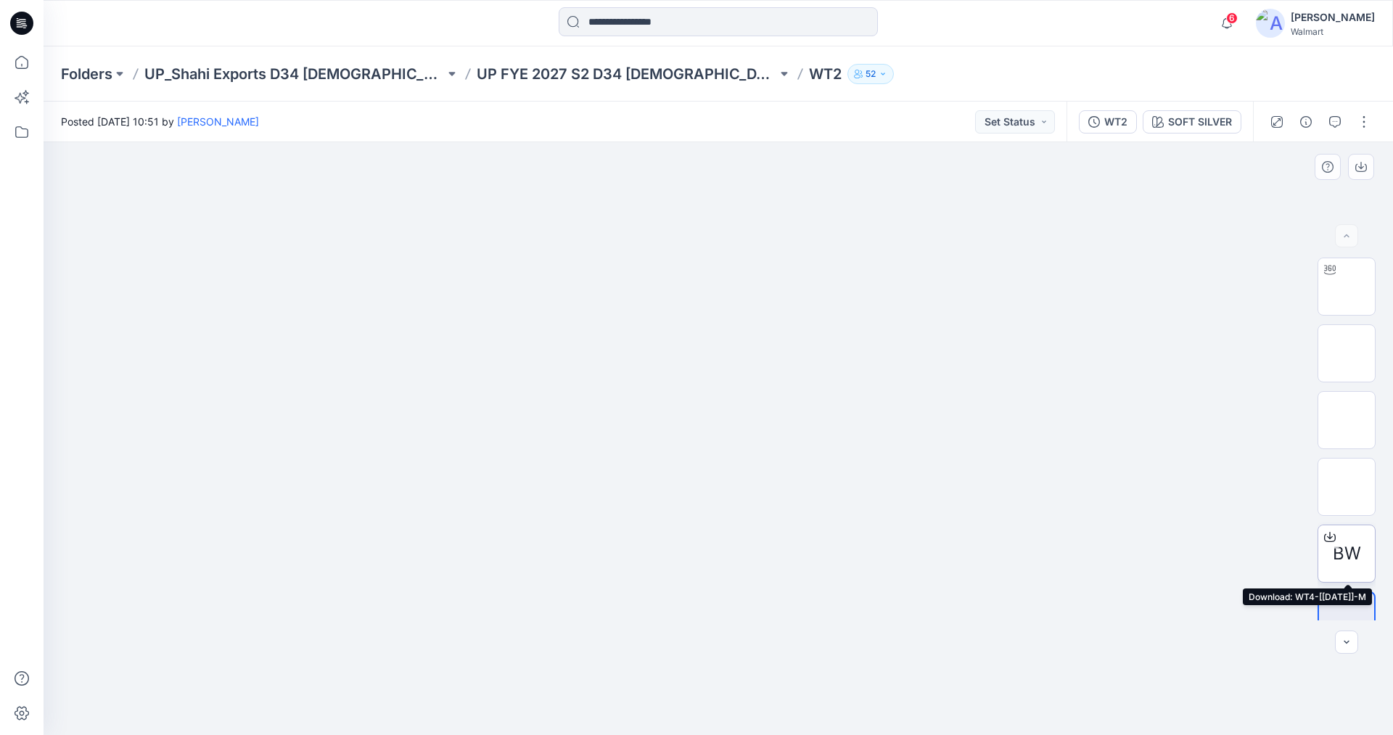
click at [1341, 548] on span "BW" at bounding box center [1347, 553] width 28 height 26
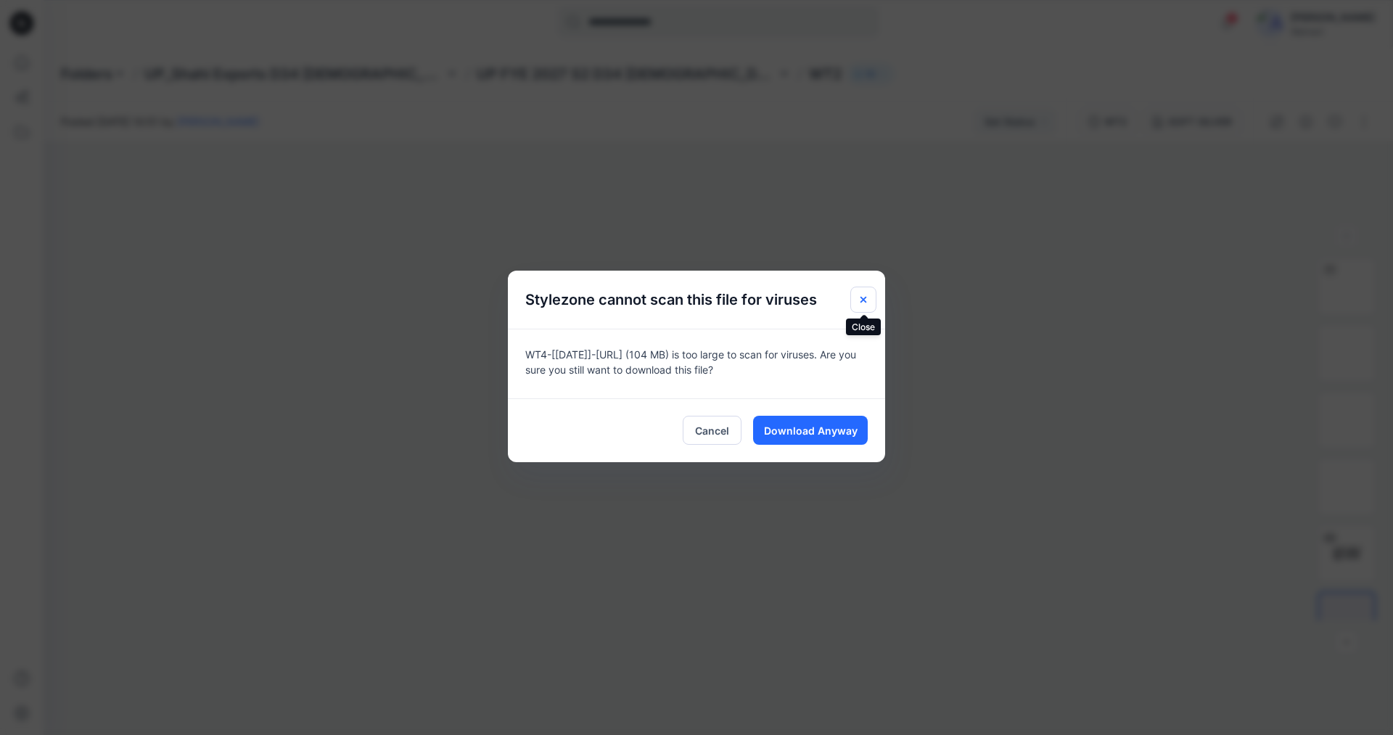
click at [865, 298] on icon "Close" at bounding box center [863, 299] width 6 height 6
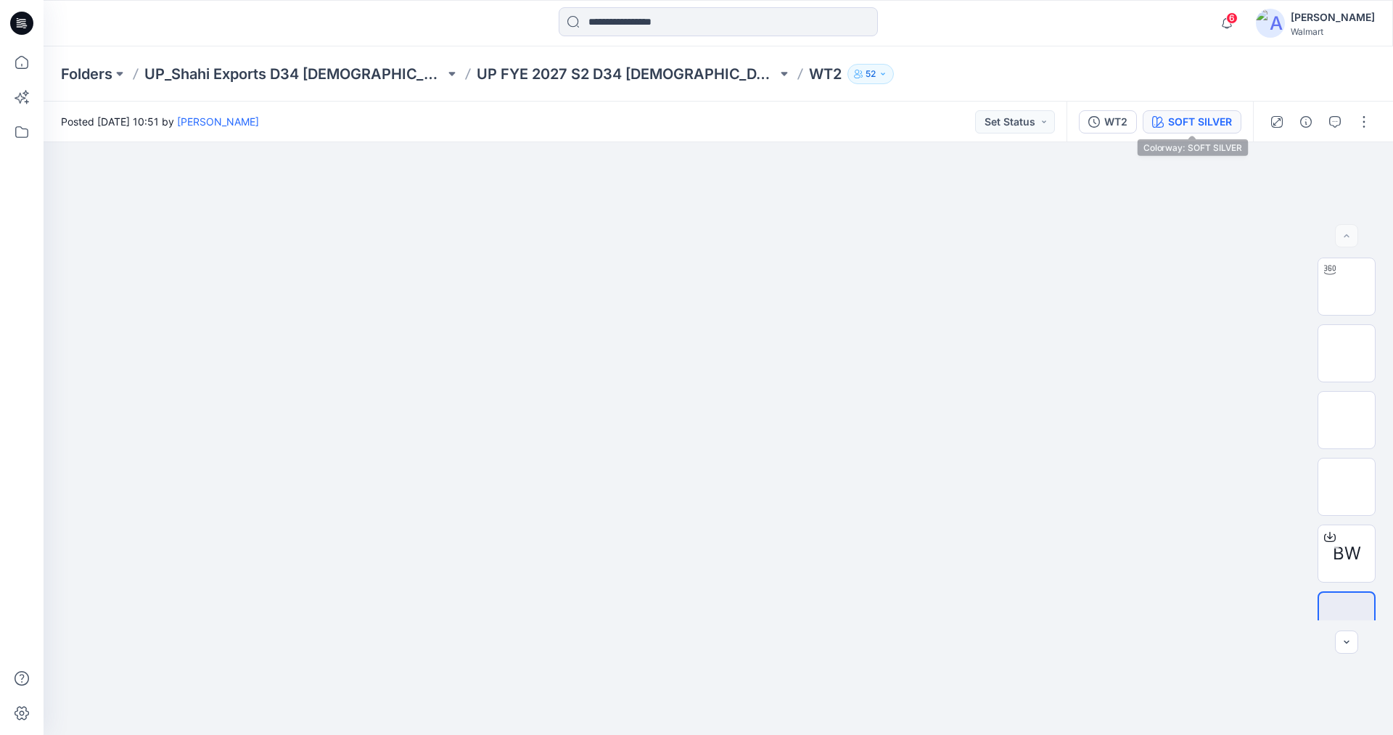
click at [1212, 118] on div "SOFT SILVER" at bounding box center [1200, 122] width 64 height 16
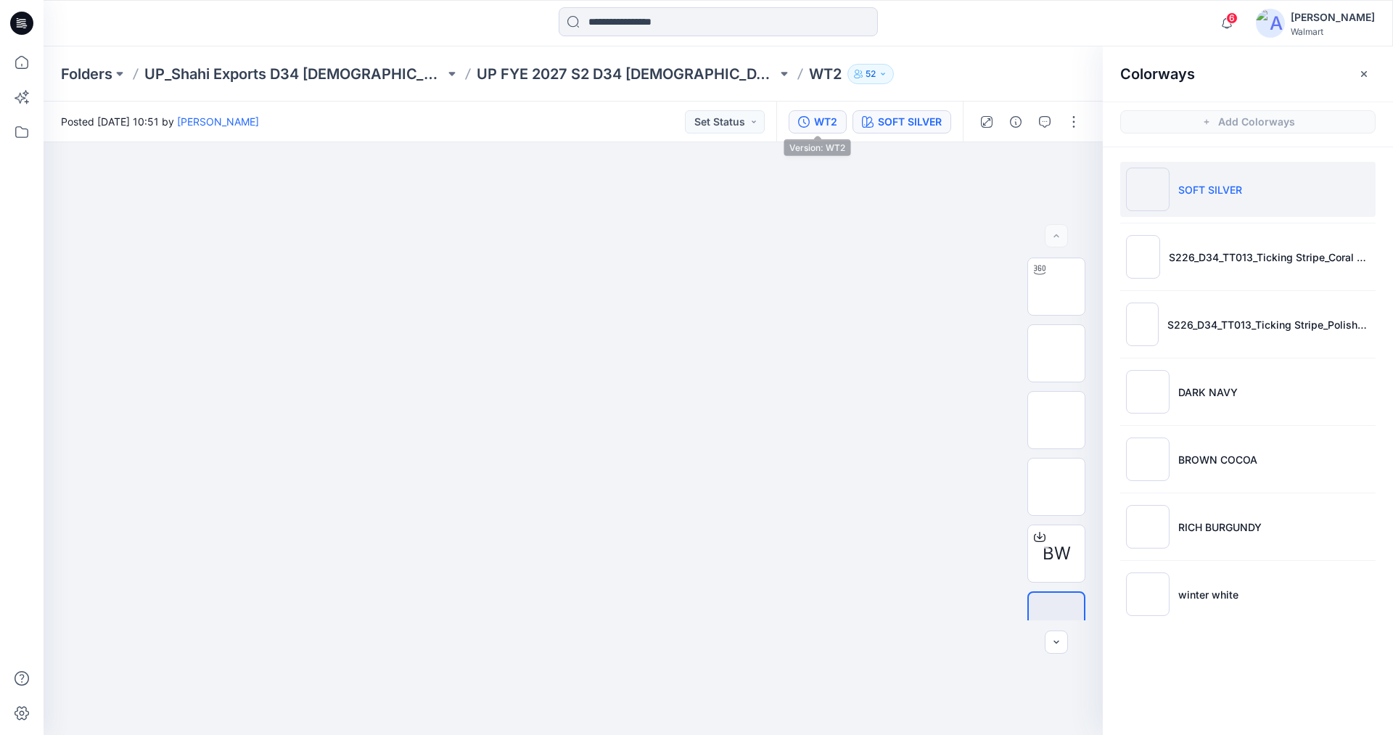
click at [817, 117] on div "WT2" at bounding box center [825, 122] width 23 height 16
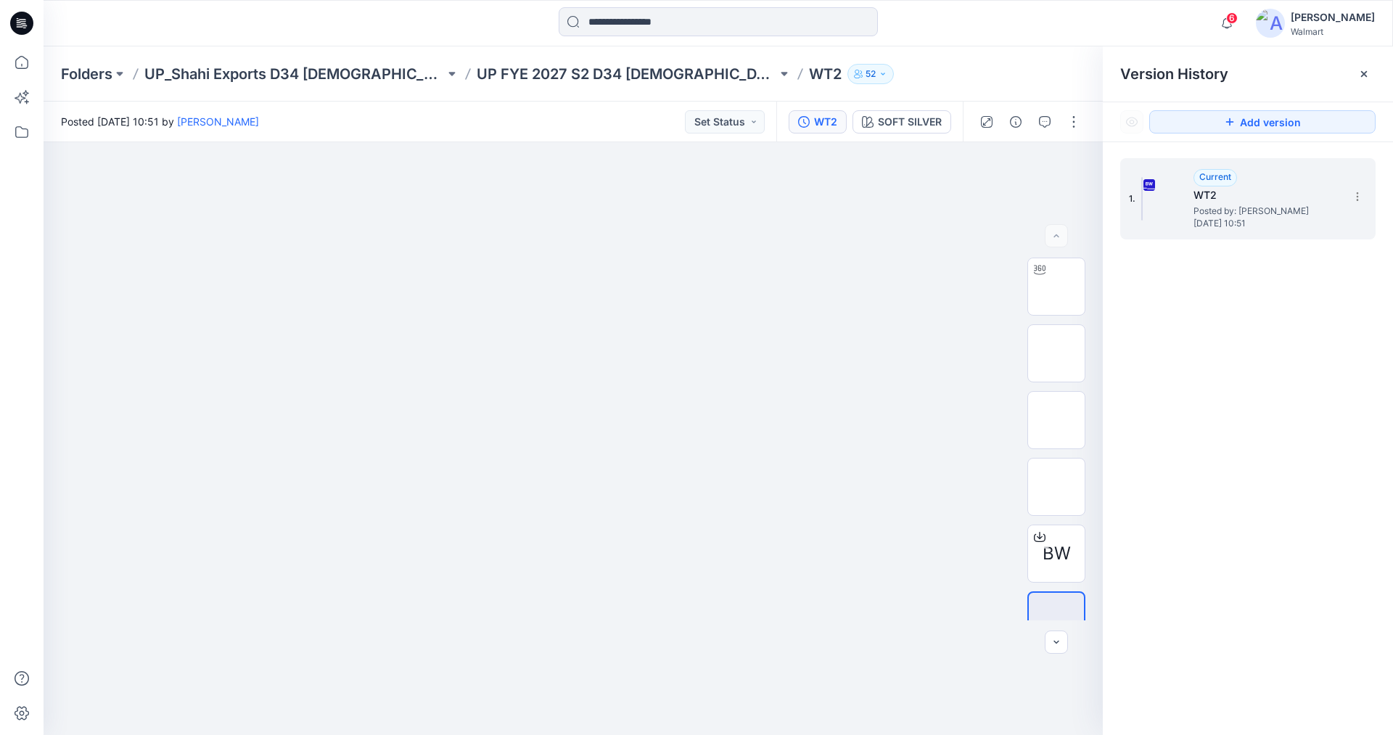
click at [1143, 194] on img at bounding box center [1141, 199] width 1 height 44
click at [1072, 125] on button "button" at bounding box center [1073, 121] width 23 height 23
drag, startPoint x: 982, startPoint y: 192, endPoint x: 1006, endPoint y: 200, distance: 25.9
click at [982, 192] on p "Edit" at bounding box center [981, 196] width 18 height 15
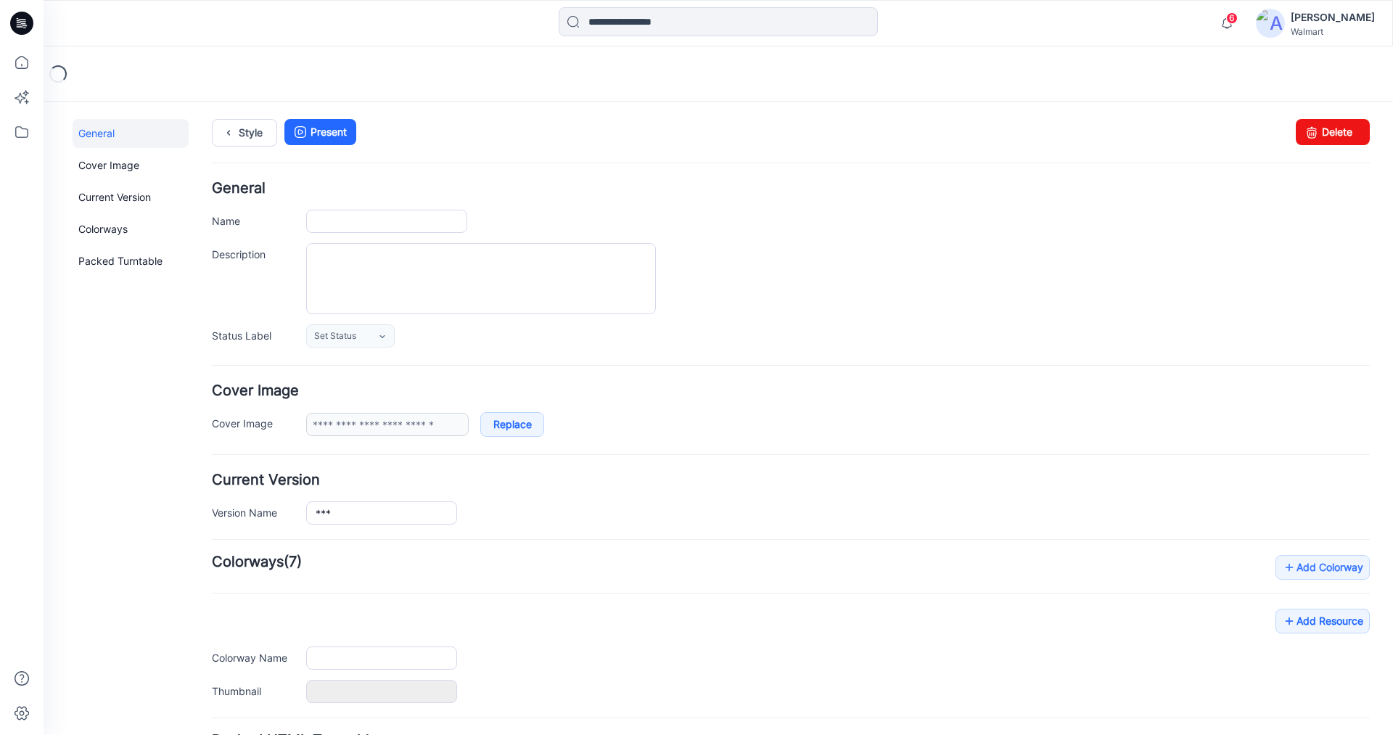
type input "***"
type input "**********"
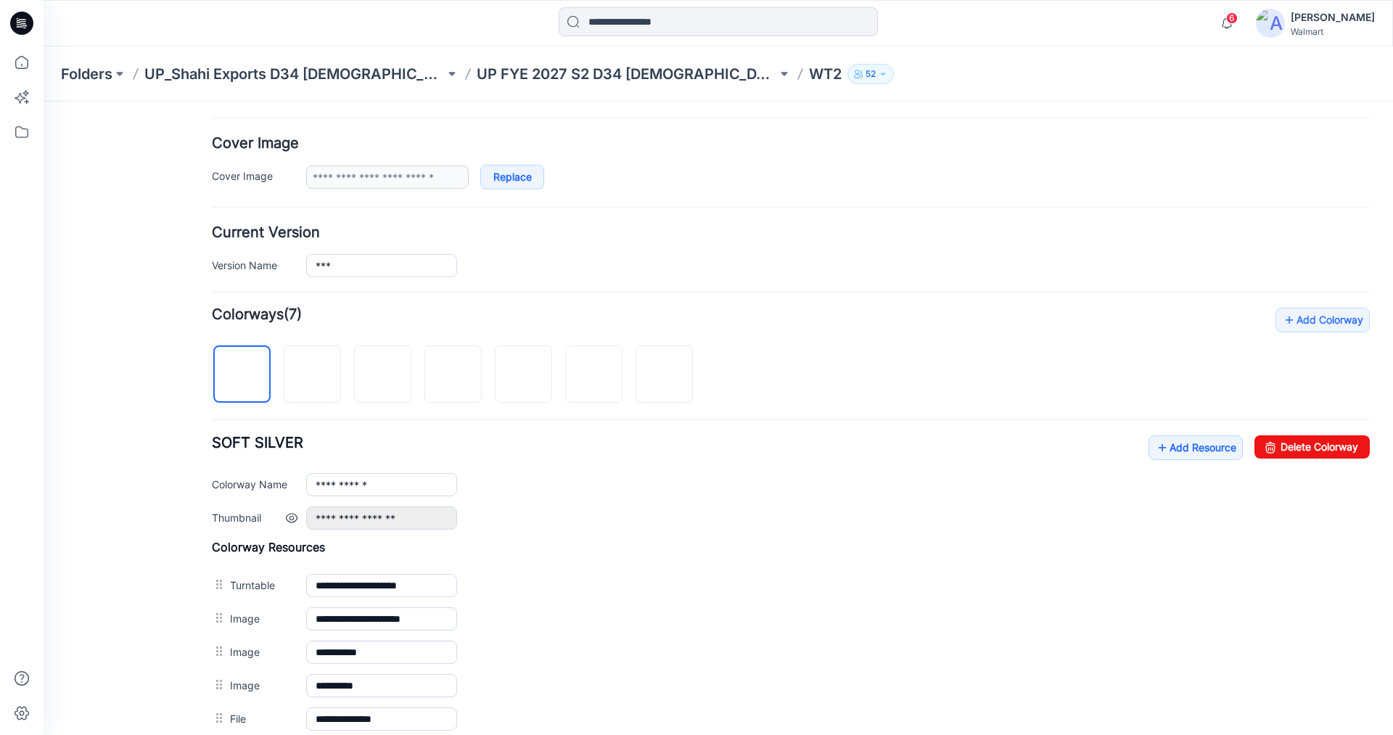
scroll to position [363, 0]
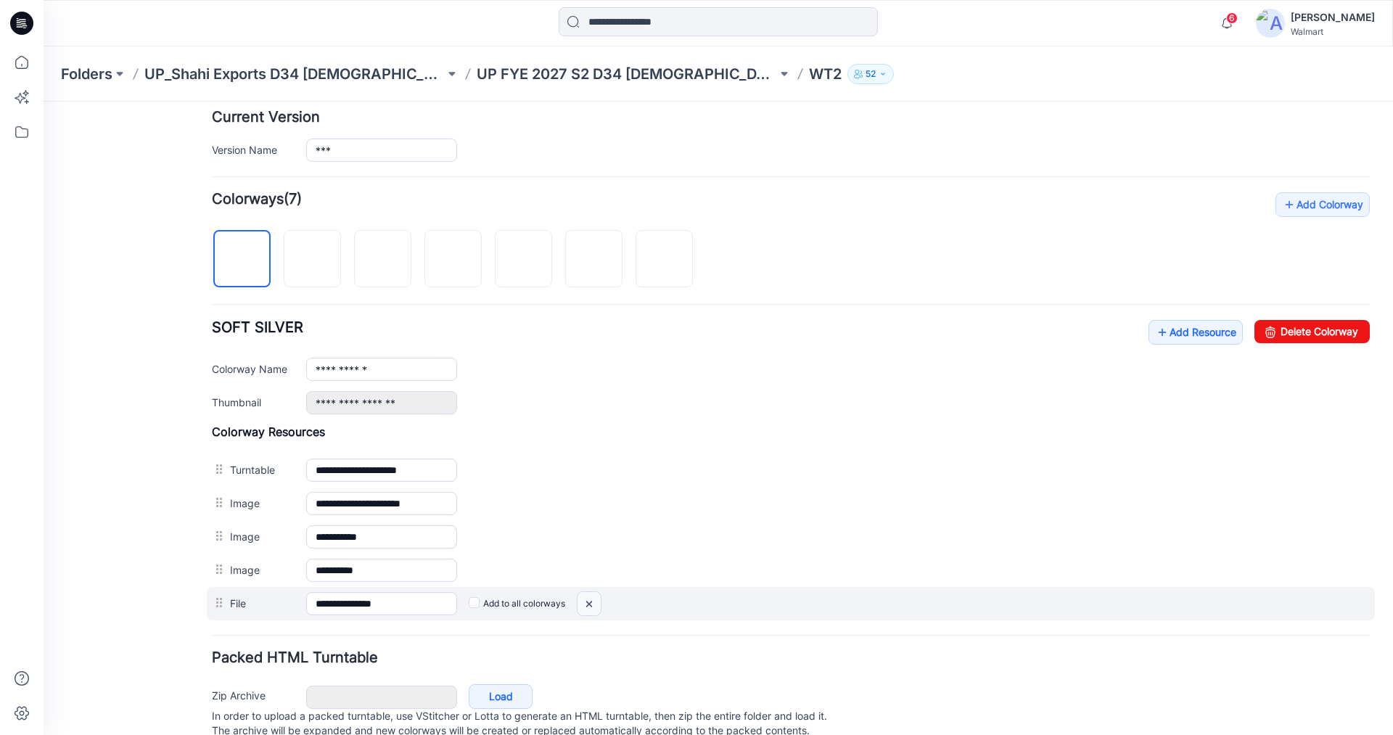
click at [44, 102] on img at bounding box center [44, 102] width 0 height 0
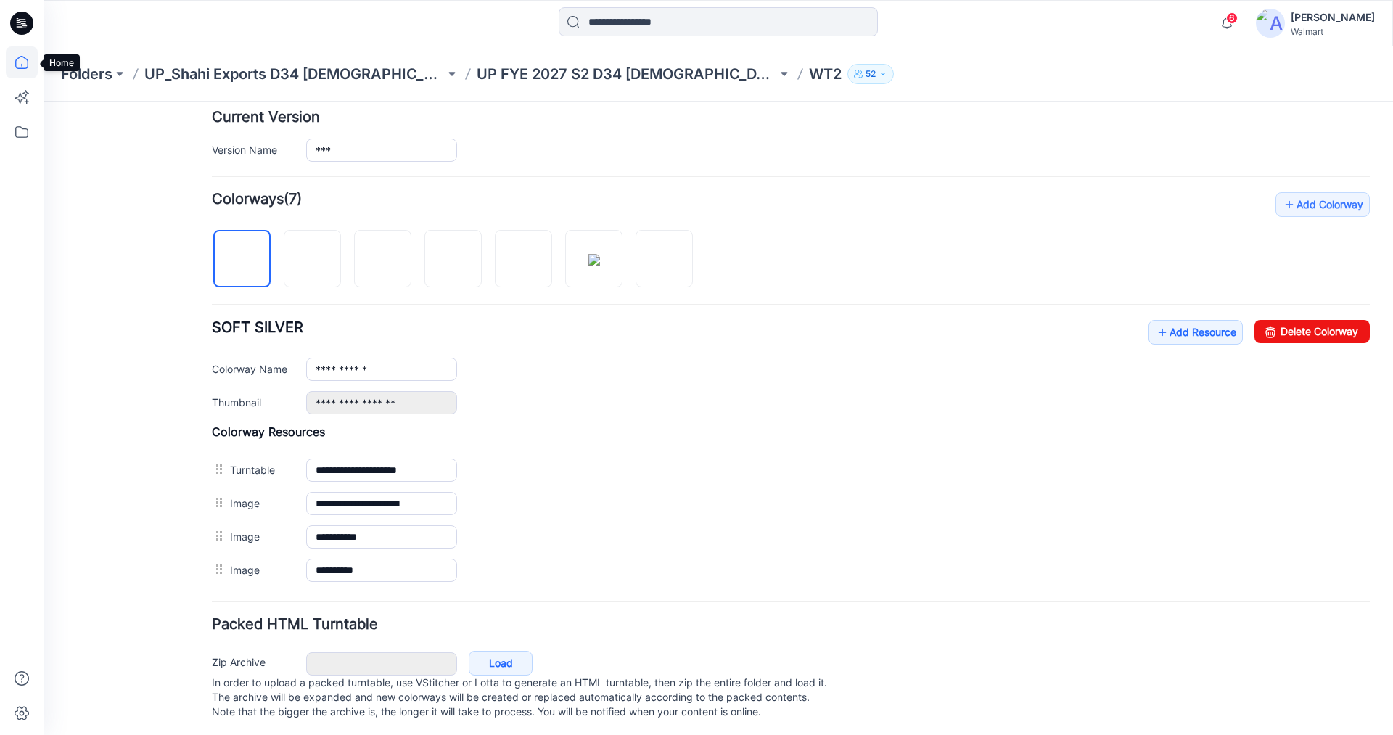
click at [17, 61] on icon at bounding box center [22, 62] width 32 height 32
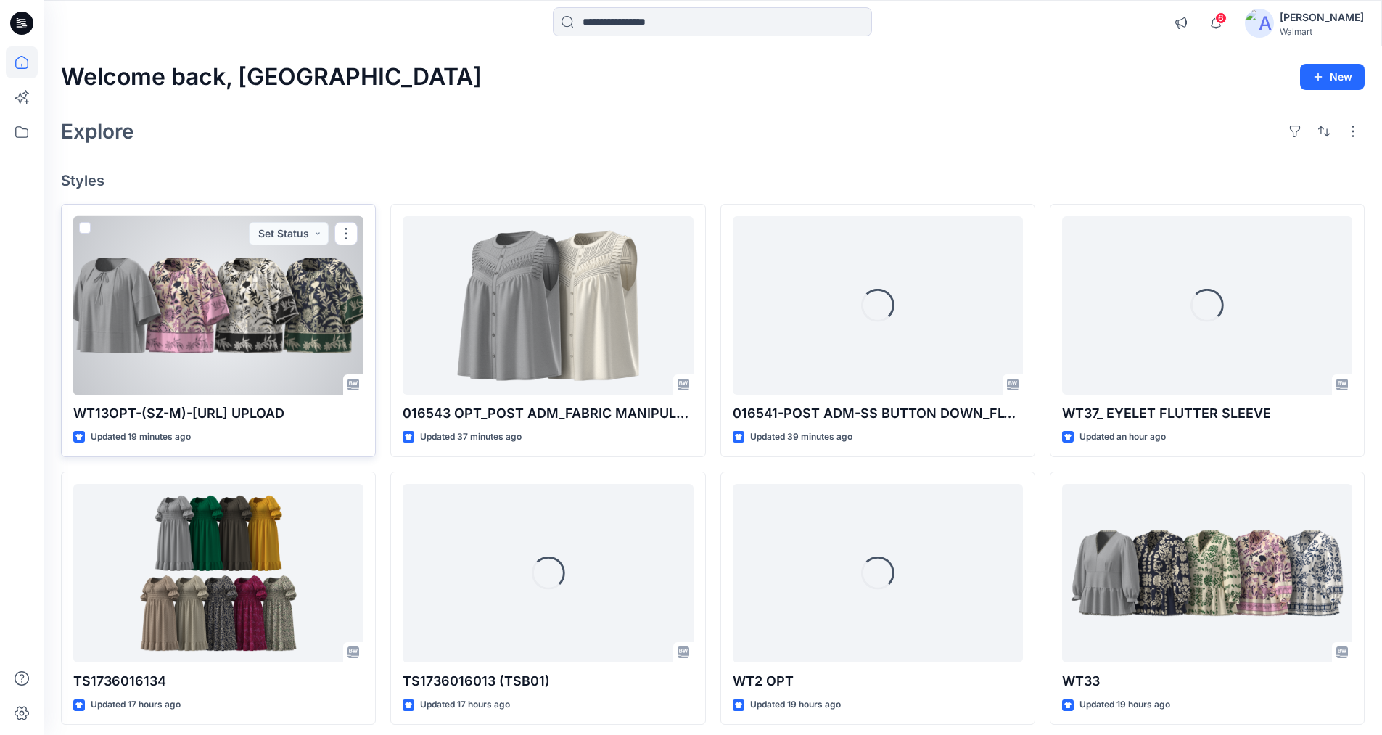
click at [233, 312] on div at bounding box center [218, 305] width 290 height 179
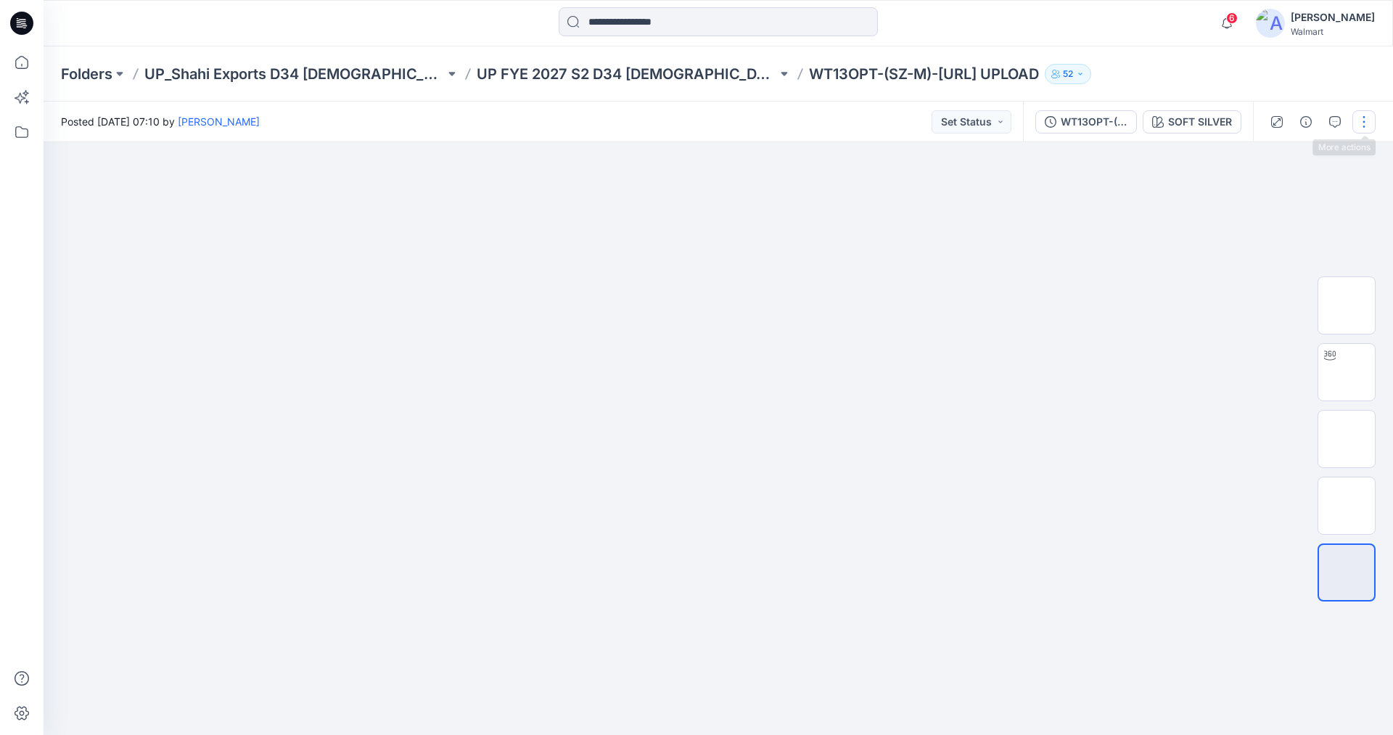
click at [1368, 119] on button "button" at bounding box center [1363, 121] width 23 height 23
